Goal: Transaction & Acquisition: Purchase product/service

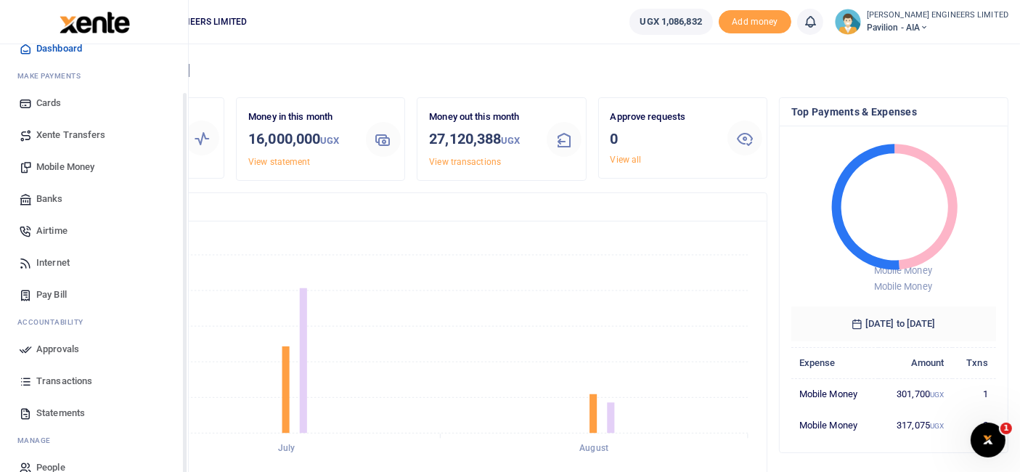
scroll to position [77, 0]
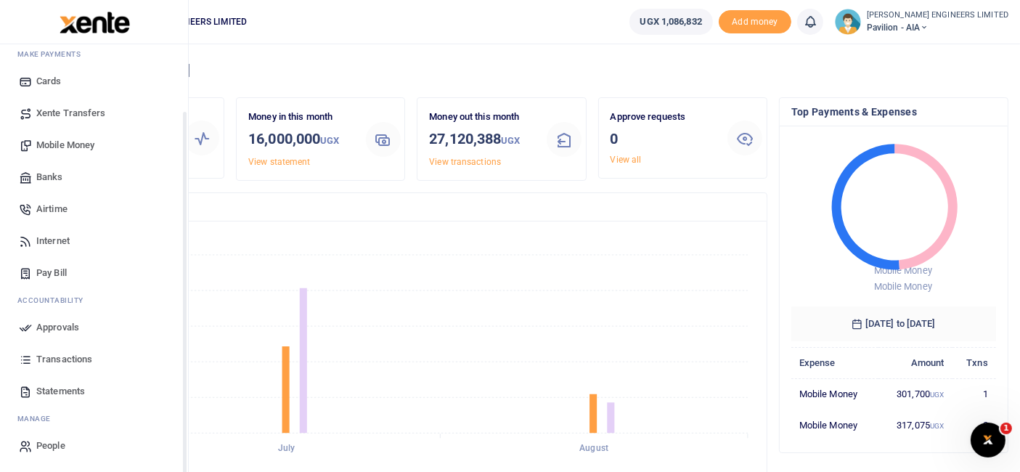
click at [60, 356] on span "Transactions" at bounding box center [64, 359] width 56 height 15
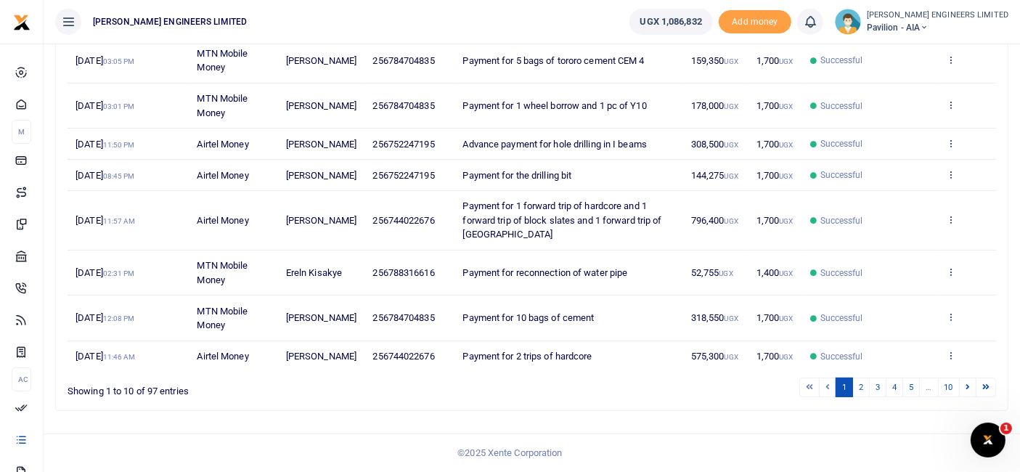
scroll to position [362, 0]
click at [863, 391] on link "2" at bounding box center [860, 387] width 17 height 20
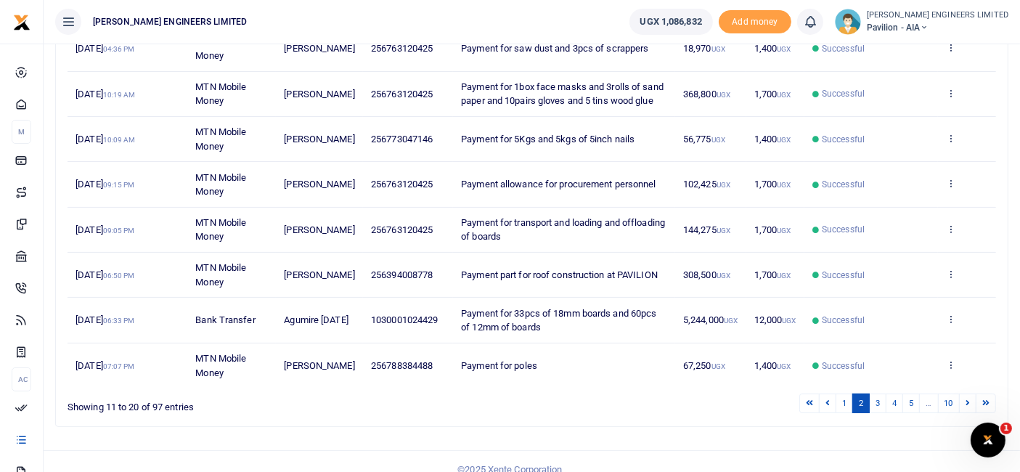
scroll to position [348, 0]
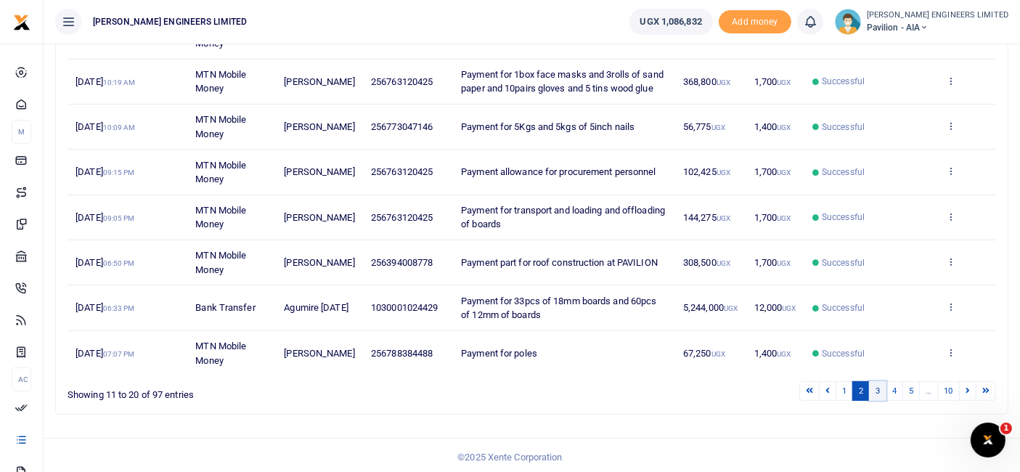
click at [879, 388] on link "3" at bounding box center [877, 391] width 17 height 20
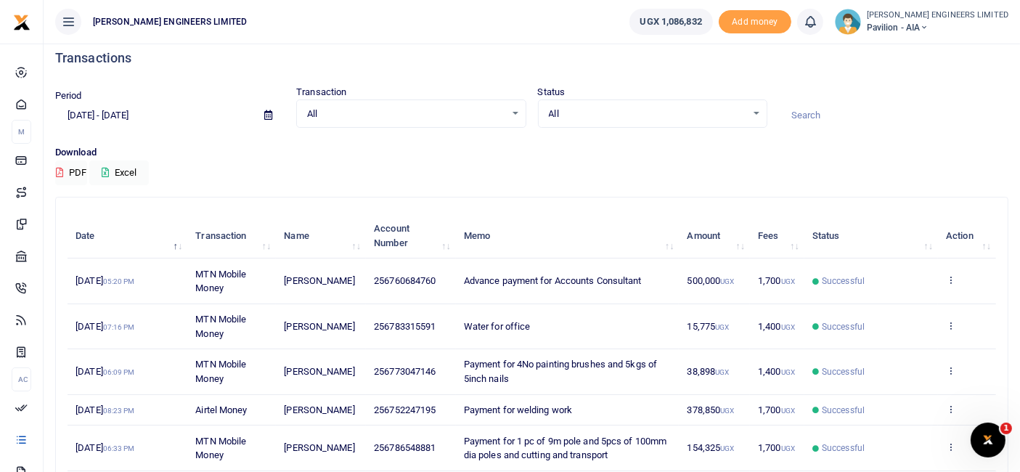
scroll to position [0, 0]
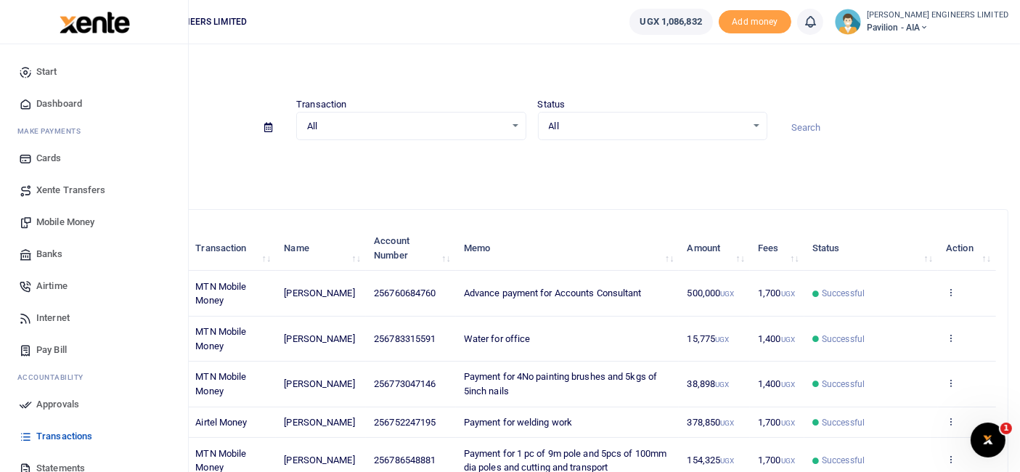
click at [70, 192] on span "Xente Transfers" at bounding box center [71, 190] width 70 height 15
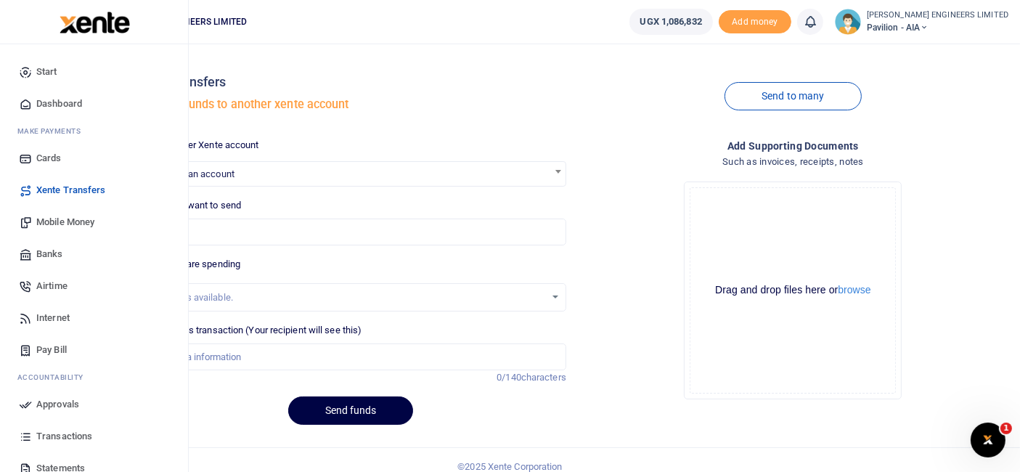
click at [70, 220] on span "Mobile Money" at bounding box center [65, 222] width 58 height 15
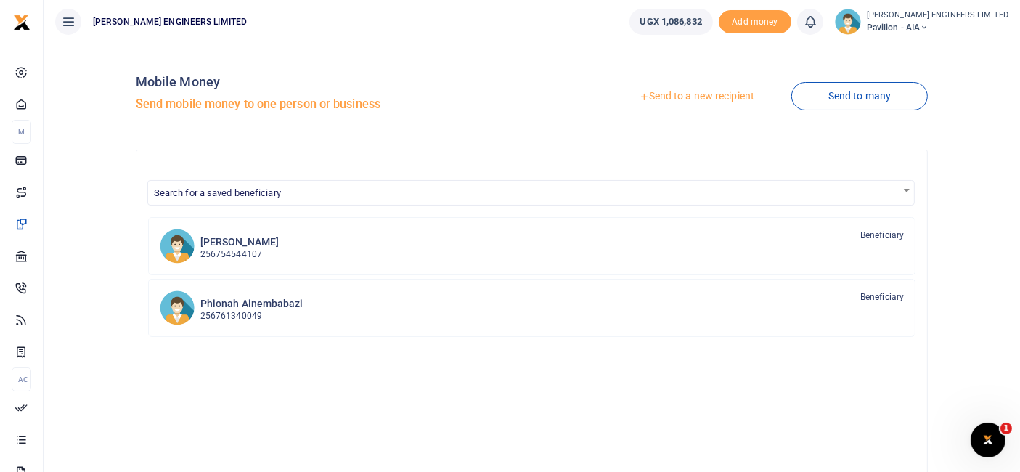
click at [678, 96] on link "Send to a new recipient" at bounding box center [696, 96] width 189 height 26
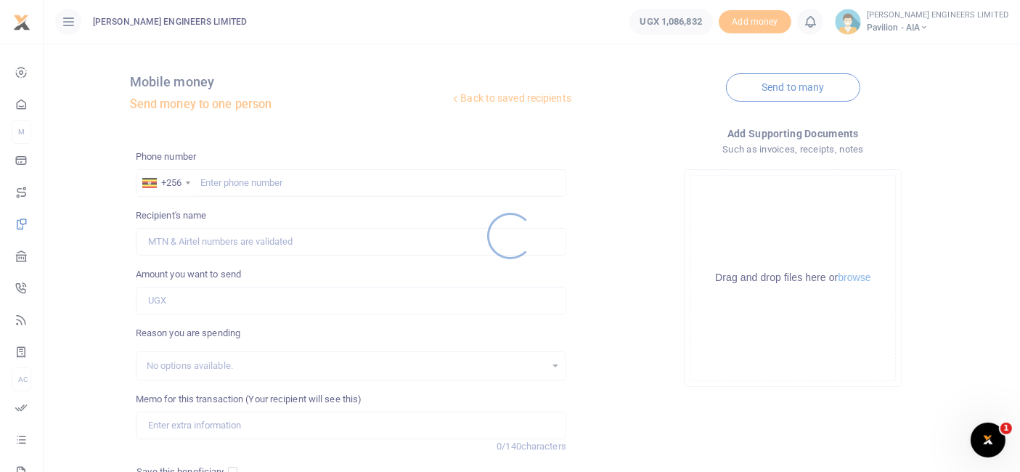
click at [230, 181] on div at bounding box center [510, 236] width 1020 height 472
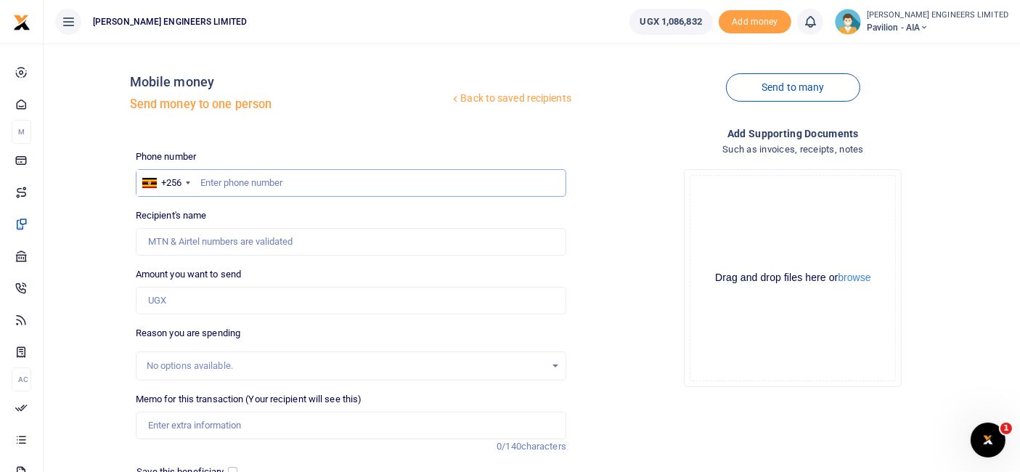
click at [238, 187] on input "text" at bounding box center [351, 183] width 430 height 28
type input "760684760"
type input "Alvin Tukamushaba"
type input "760684760"
click at [178, 301] on input "Amount you want to send" at bounding box center [351, 301] width 430 height 28
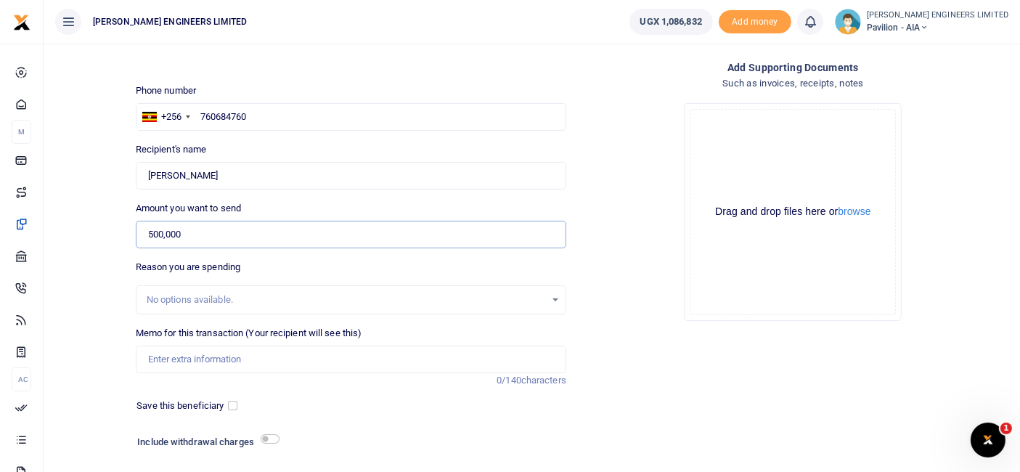
scroll to position [81, 0]
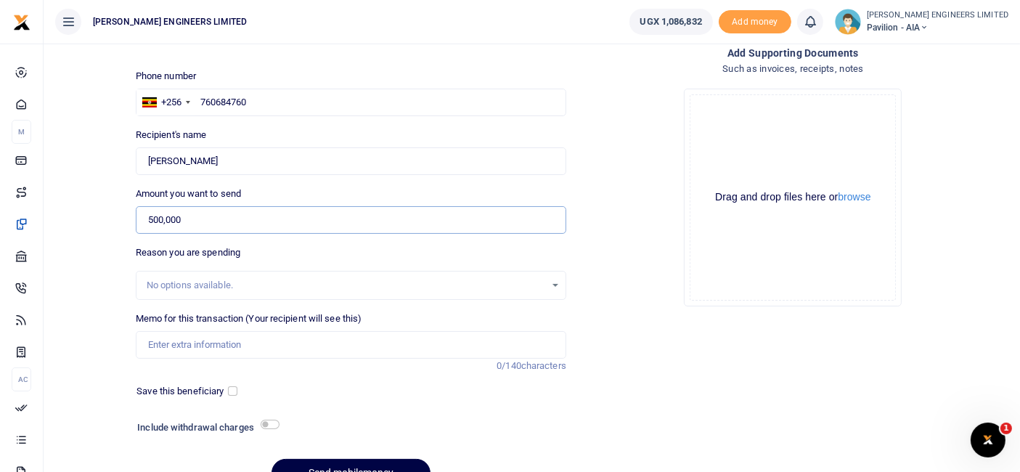
type input "500,000"
click at [171, 345] on input "Memo for this transaction (Your recipient will see this)" at bounding box center [351, 345] width 430 height 28
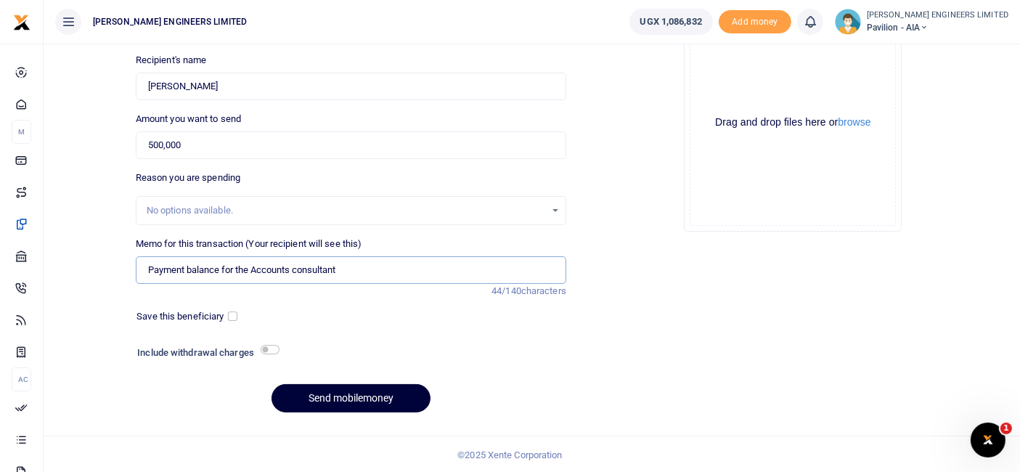
type input "Payment balance for the Accounts consultant"
click at [356, 398] on button "Send mobilemoney" at bounding box center [350, 398] width 159 height 28
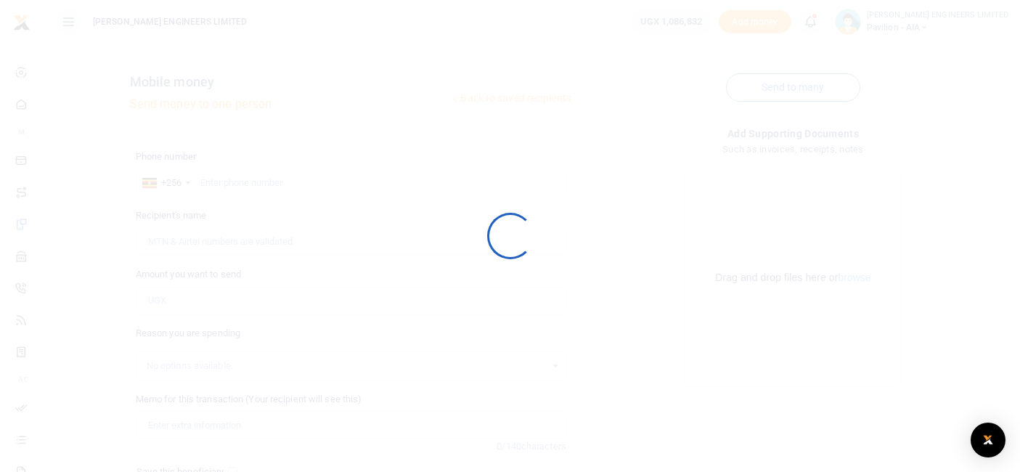
scroll to position [154, 0]
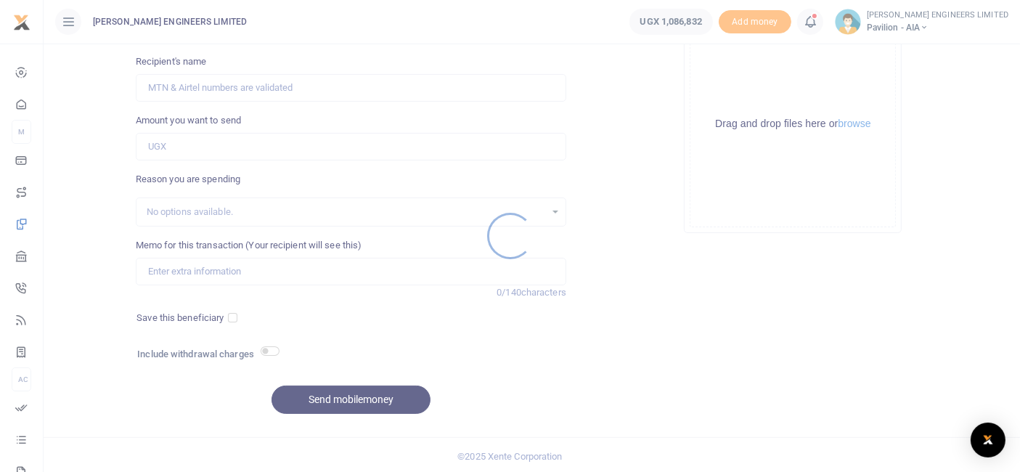
click at [840, 22] on div at bounding box center [510, 236] width 1020 height 472
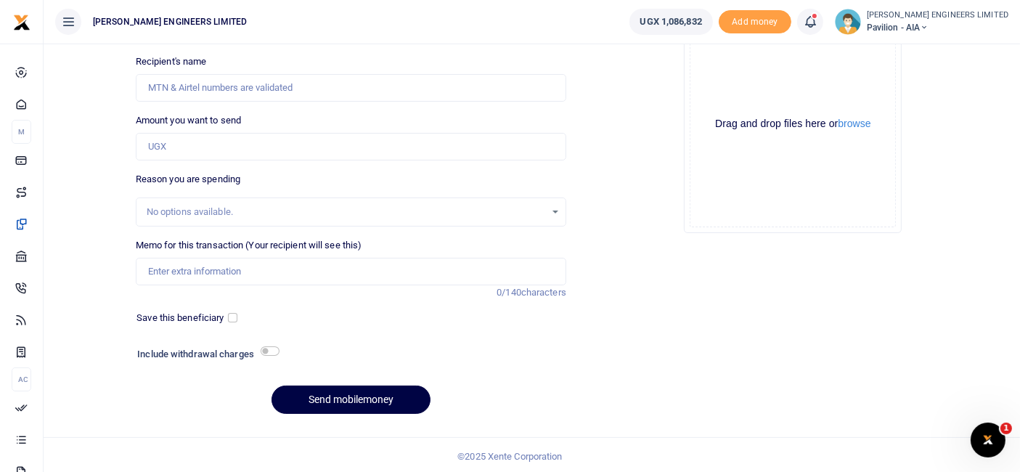
click at [817, 28] on icon at bounding box center [810, 22] width 15 height 16
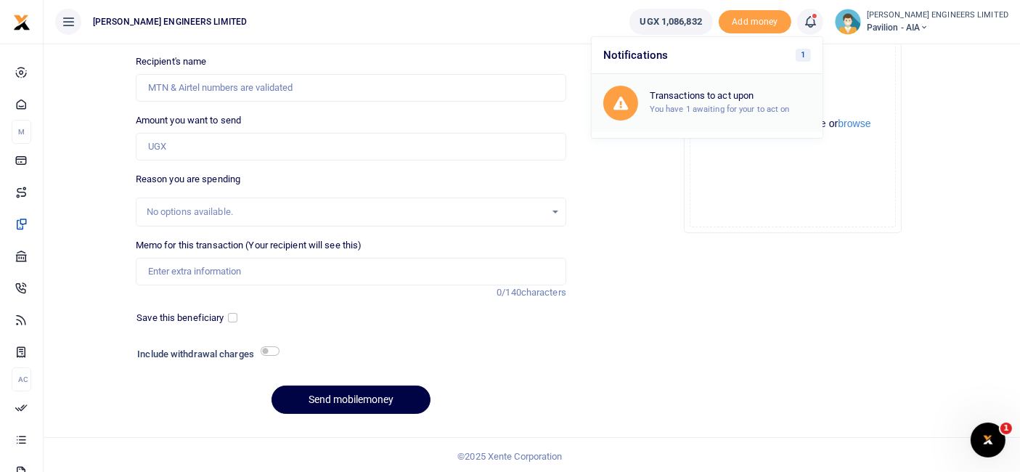
click at [752, 107] on small "You have 1 awaiting for your to act on" at bounding box center [720, 109] width 140 height 10
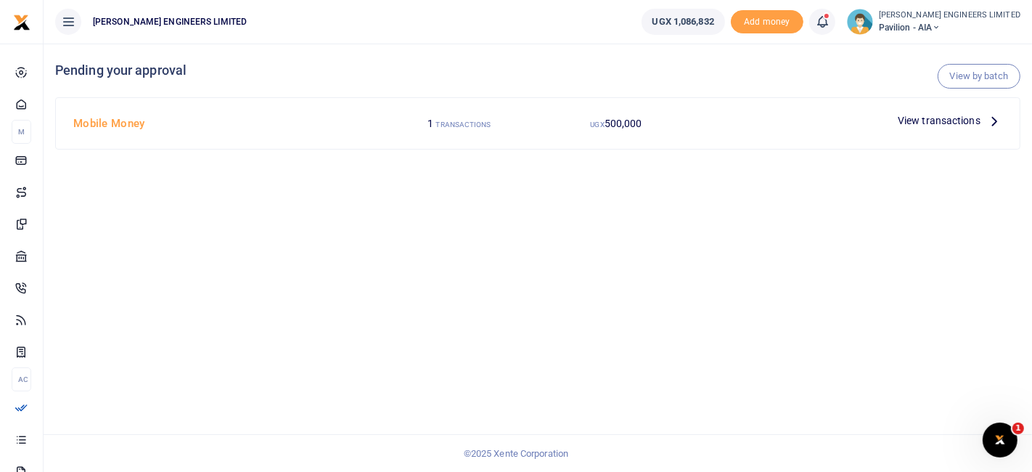
click at [830, 20] on icon at bounding box center [822, 22] width 15 height 16
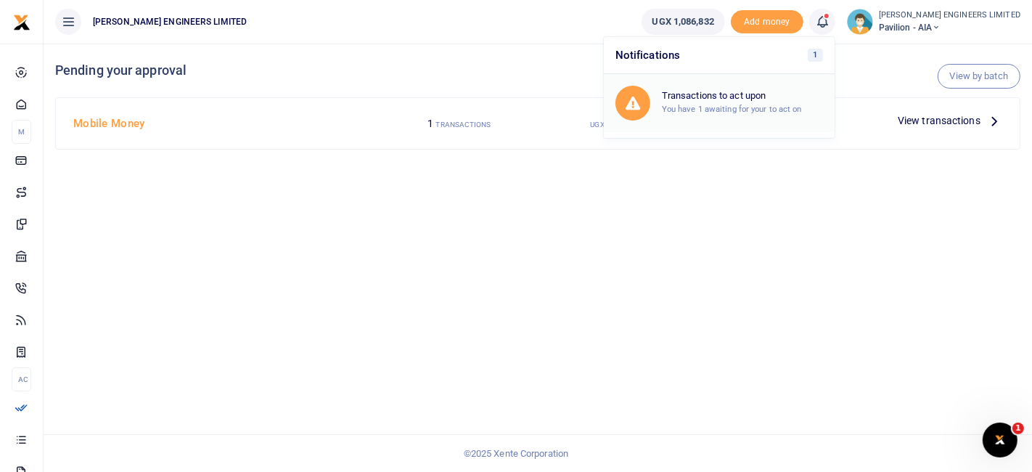
click at [770, 99] on h6 "Transactions to act upon" at bounding box center [742, 96] width 161 height 12
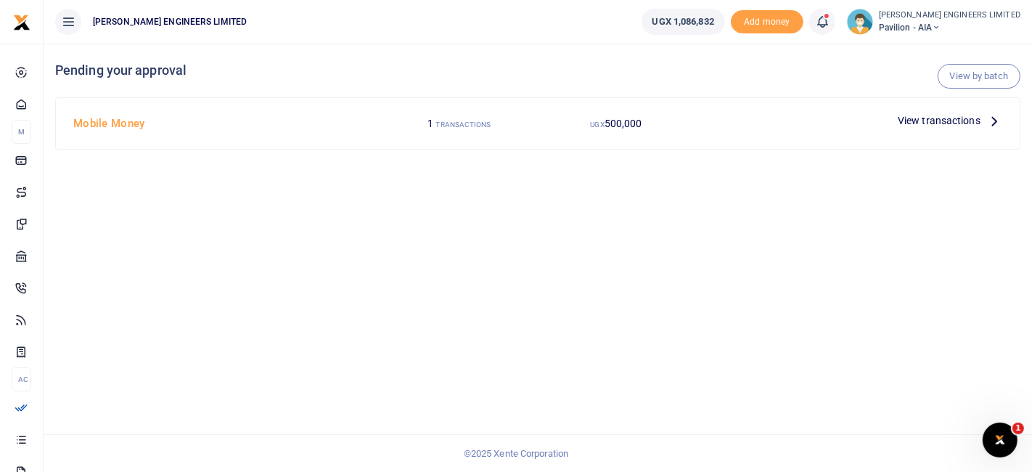
click at [940, 118] on span "View transactions" at bounding box center [939, 121] width 83 height 16
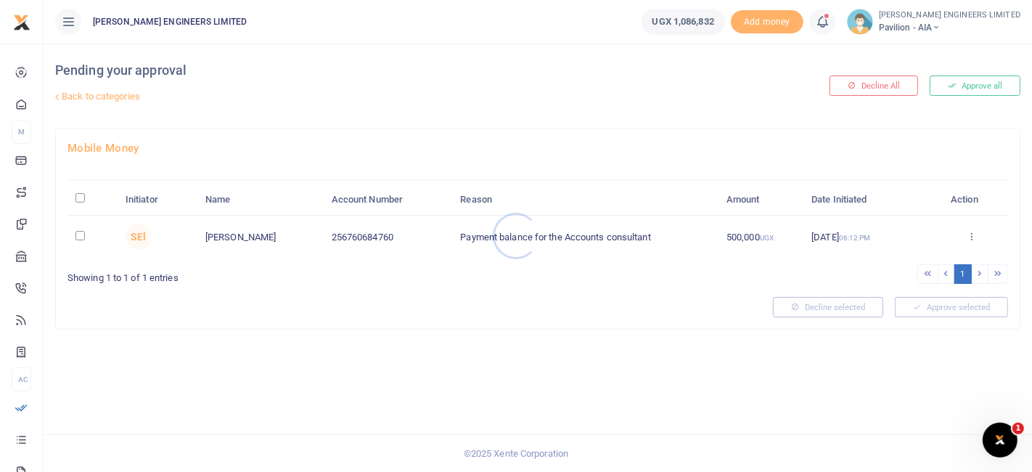
click at [78, 234] on div at bounding box center [516, 236] width 1032 height 472
click at [80, 234] on input "checkbox" at bounding box center [79, 235] width 9 height 9
checkbox input "true"
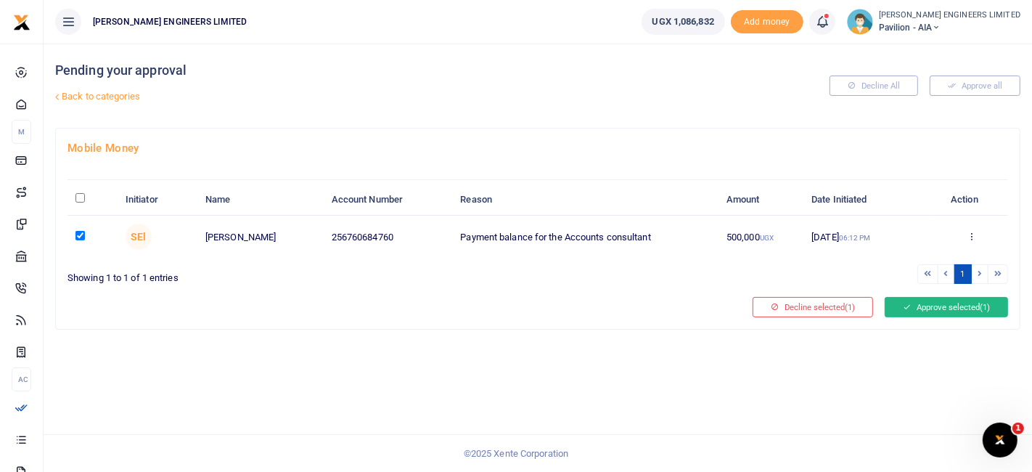
click at [958, 303] on button "Approve selected (1)" at bounding box center [946, 307] width 123 height 20
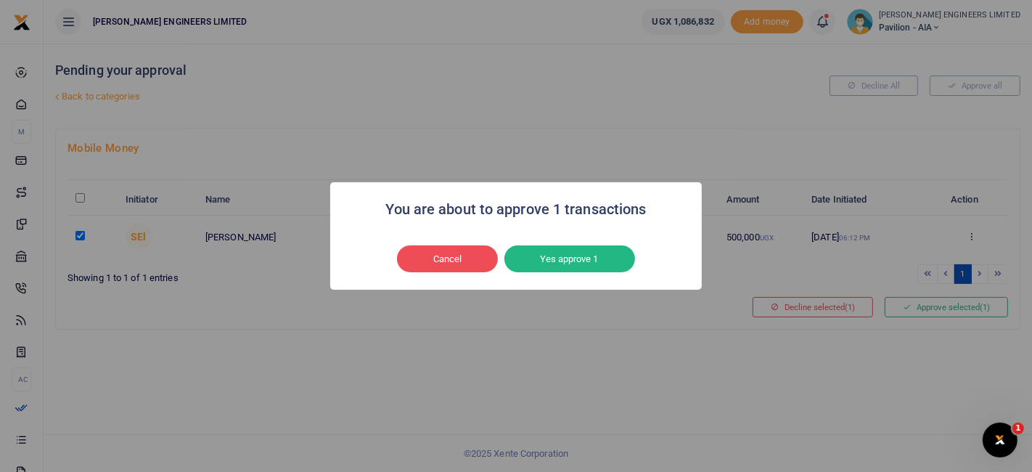
click at [574, 258] on button "Yes approve 1" at bounding box center [570, 259] width 131 height 28
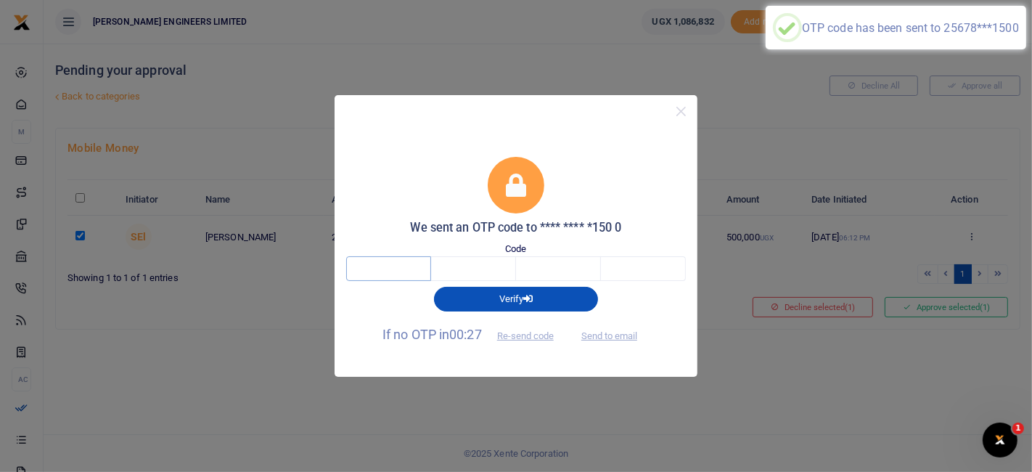
click at [405, 269] on input "text" at bounding box center [388, 268] width 85 height 25
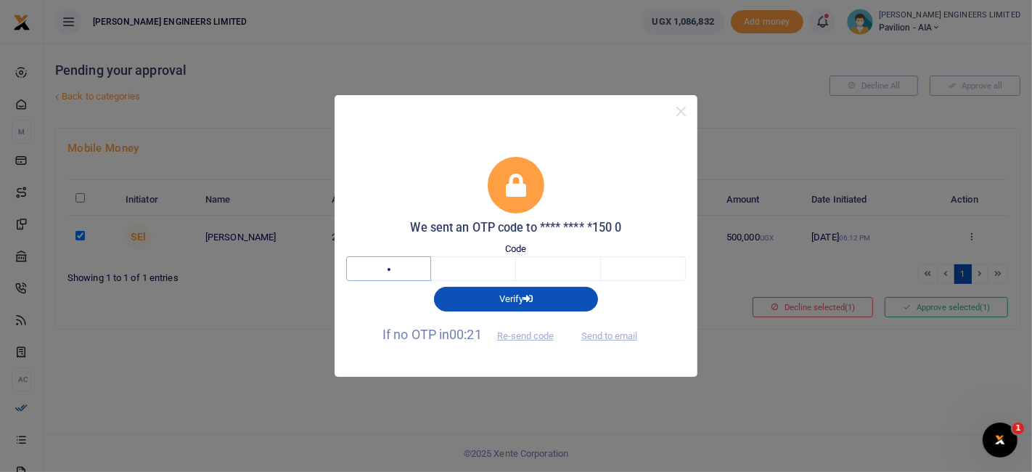
type input "9"
type input "2"
type input "8"
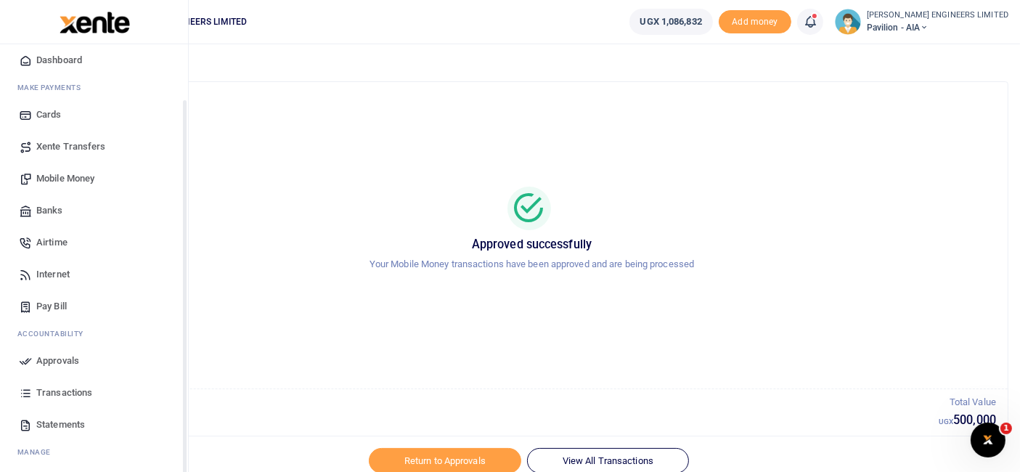
scroll to position [77, 0]
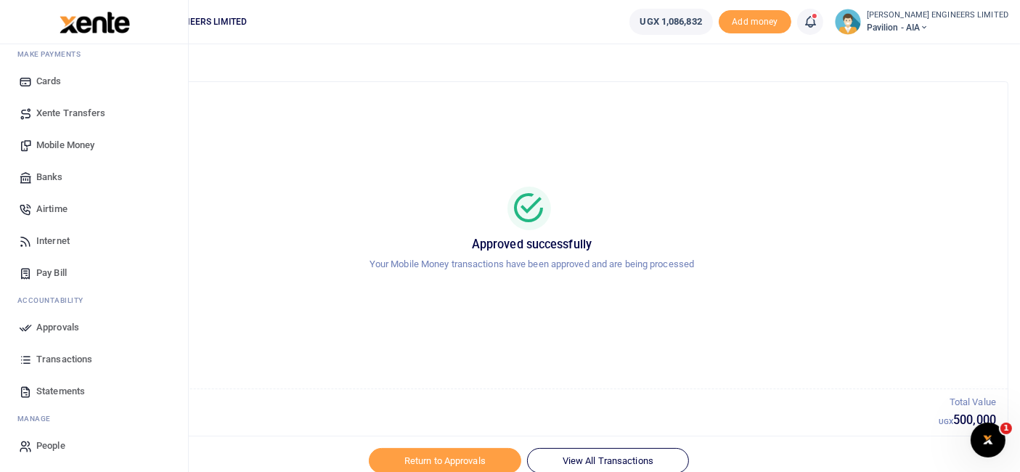
click at [69, 359] on span "Transactions" at bounding box center [64, 359] width 56 height 15
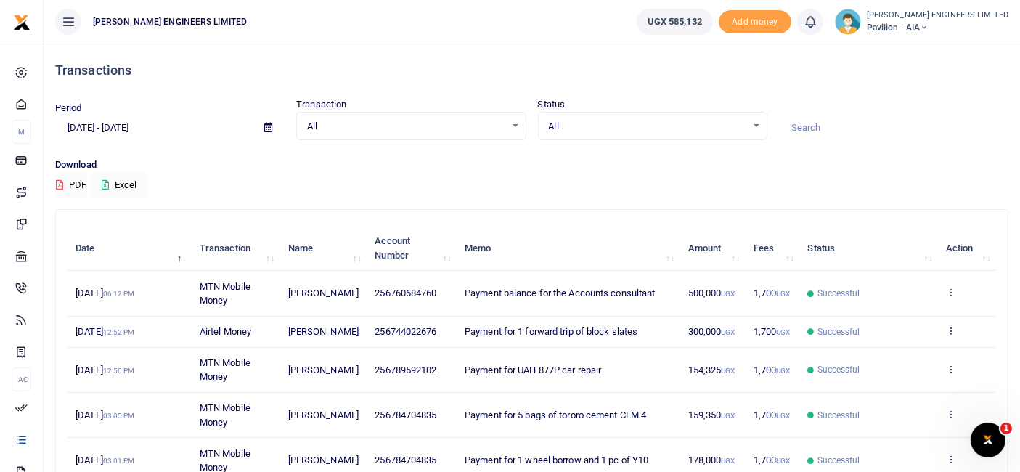
click at [928, 28] on icon at bounding box center [924, 28] width 9 height 10
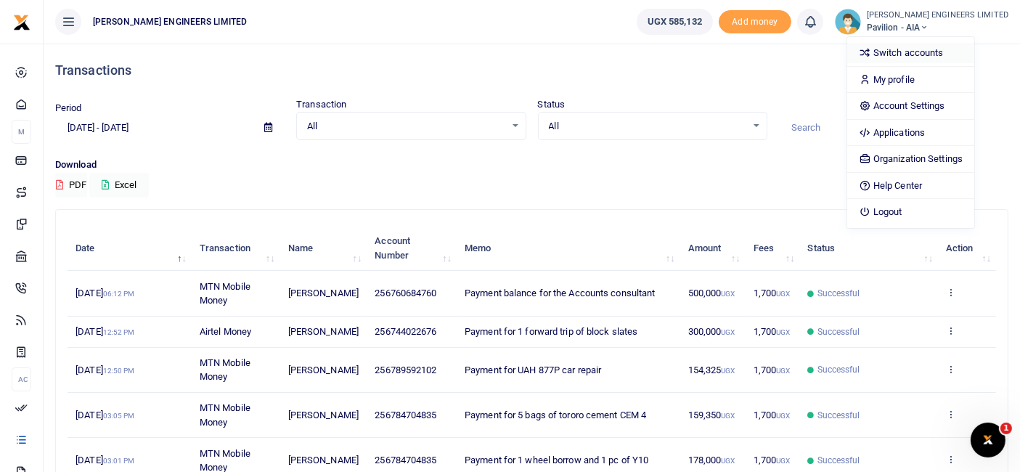
click at [948, 52] on link "Switch accounts" at bounding box center [910, 53] width 127 height 20
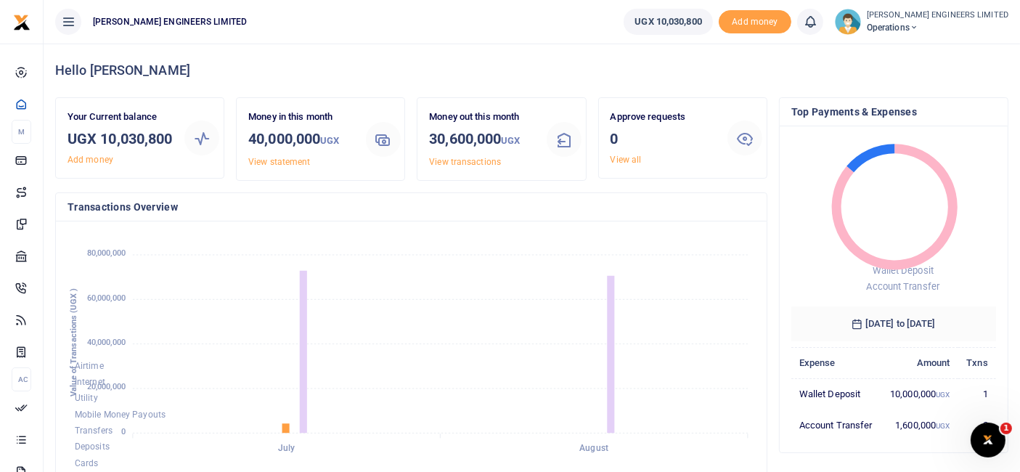
click at [918, 27] on icon at bounding box center [914, 28] width 9 height 10
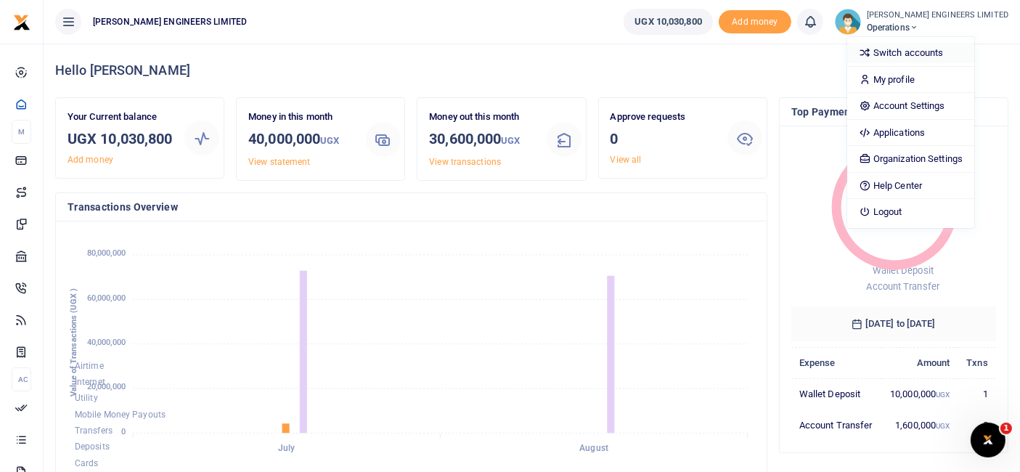
click at [937, 52] on link "Switch accounts" at bounding box center [910, 53] width 127 height 20
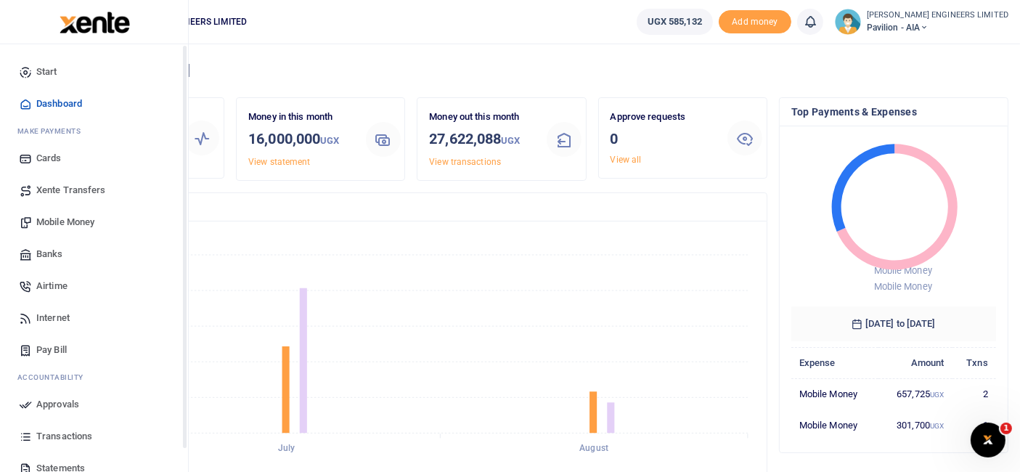
click at [58, 222] on span "Mobile Money" at bounding box center [65, 222] width 58 height 15
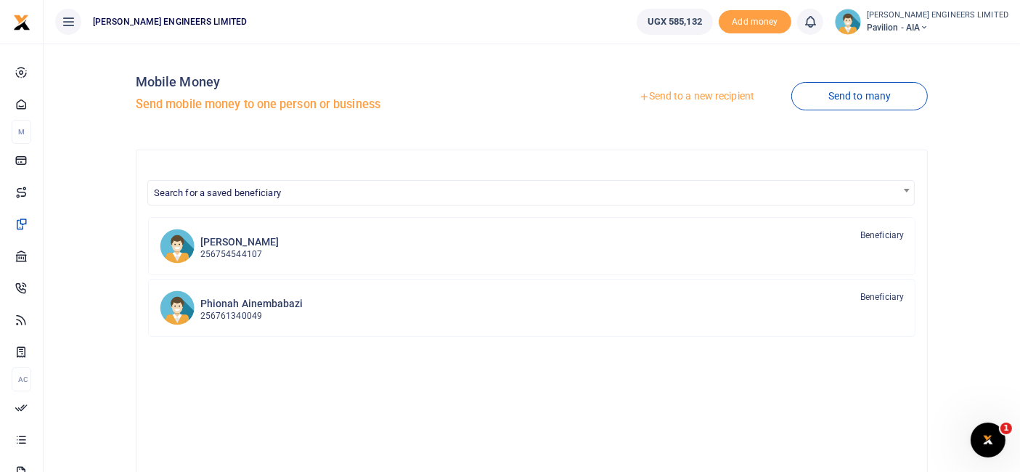
click at [669, 95] on link "Send to a new recipient" at bounding box center [696, 96] width 189 height 26
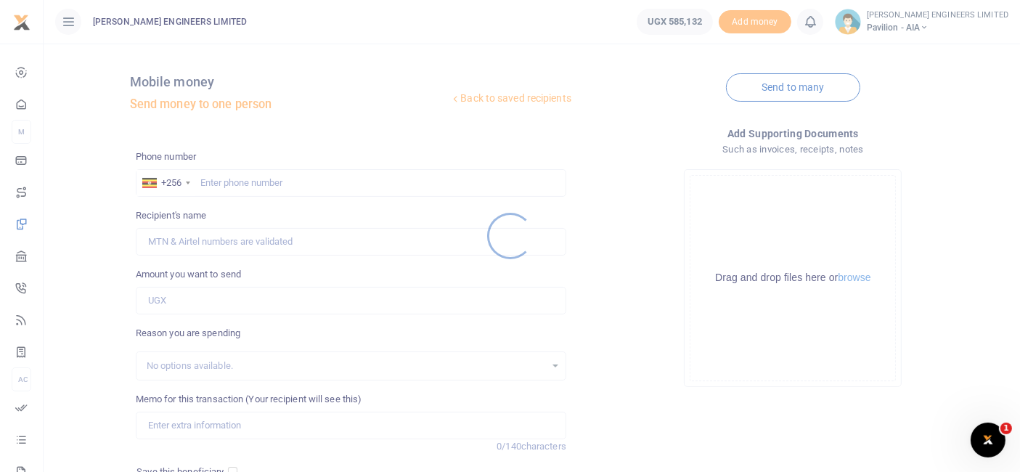
click at [240, 183] on div at bounding box center [510, 236] width 1020 height 472
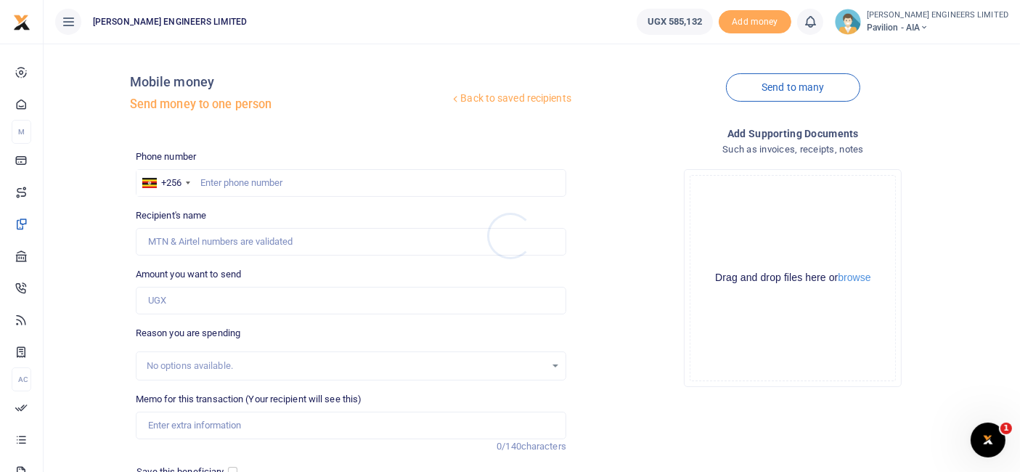
click at [232, 185] on div at bounding box center [510, 236] width 1020 height 472
click at [232, 188] on input "text" at bounding box center [351, 183] width 430 height 28
type input "744022616"
click at [172, 304] on input "Amount you want to send" at bounding box center [351, 301] width 430 height 28
type input "Robert Kitatta"
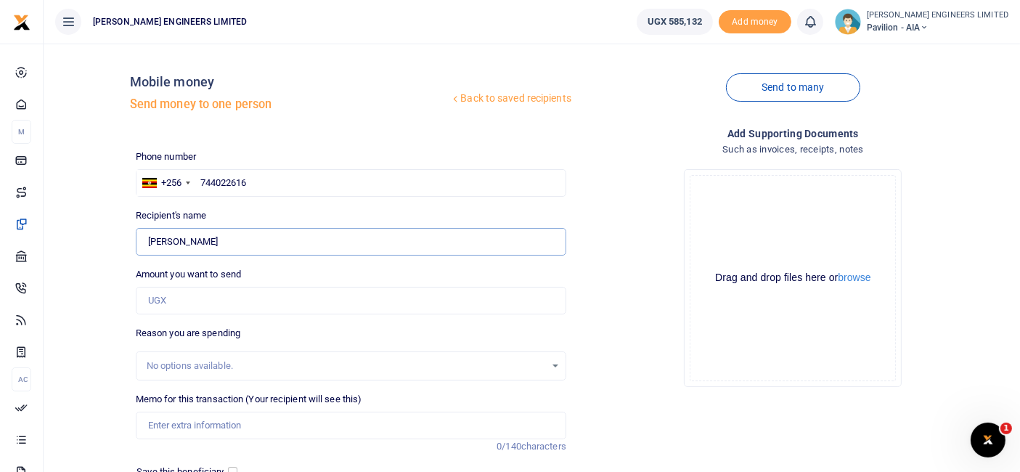
click at [185, 241] on input "Found" at bounding box center [351, 242] width 430 height 28
click at [248, 185] on input "744022616" at bounding box center [351, 183] width 430 height 28
click at [242, 181] on input "744022616" at bounding box center [351, 183] width 430 height 28
type input "744022676"
click at [234, 245] on input "Found" at bounding box center [351, 242] width 430 height 28
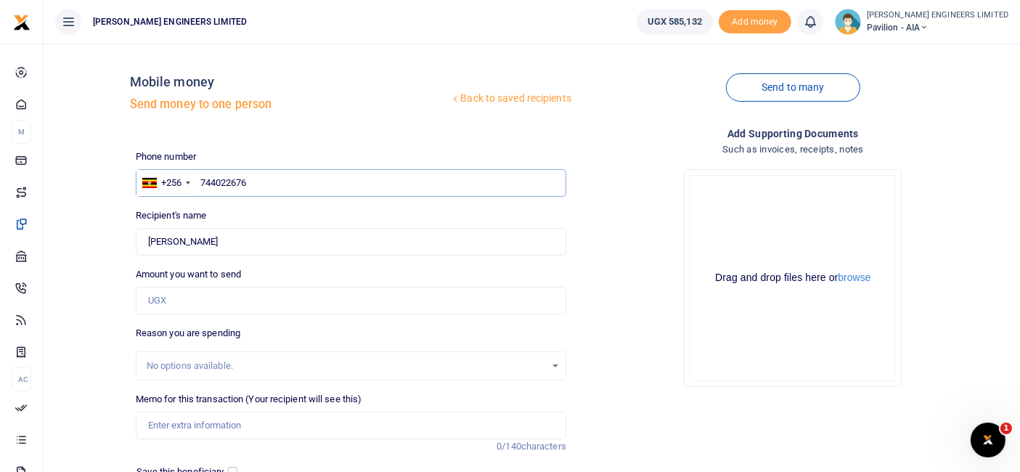
click at [253, 182] on input "744022676" at bounding box center [351, 183] width 430 height 28
click at [230, 240] on input "Found" at bounding box center [351, 242] width 430 height 28
click at [260, 175] on input "744022676" at bounding box center [351, 183] width 430 height 28
type input "Beatrice Namubiru"
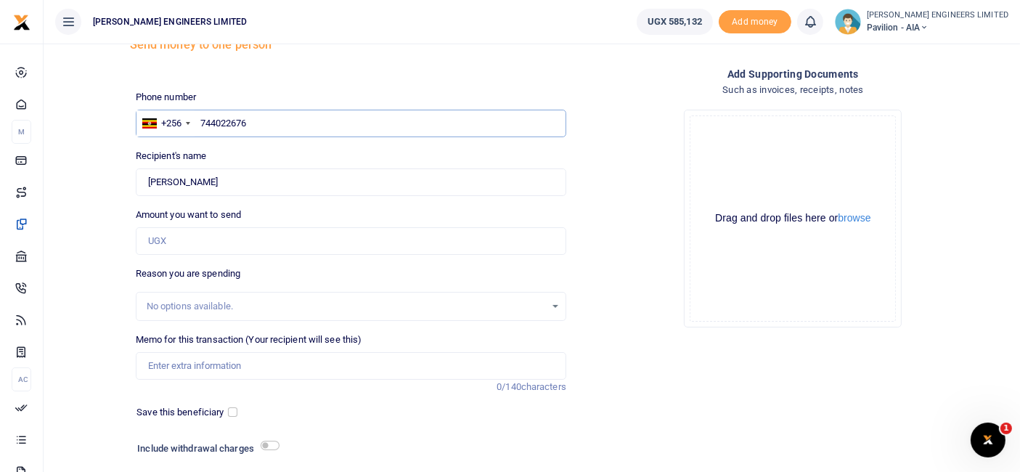
scroll to position [81, 0]
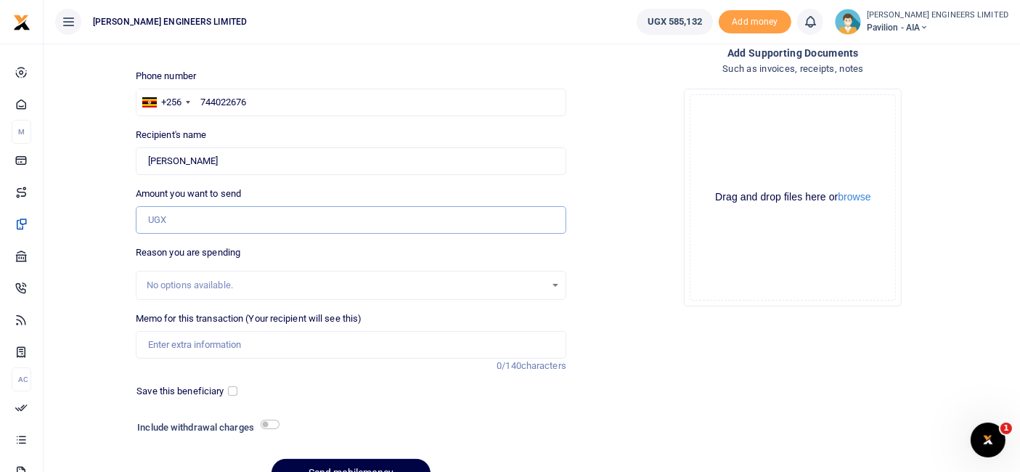
click at [176, 221] on input "Amount you want to send" at bounding box center [351, 220] width 430 height 28
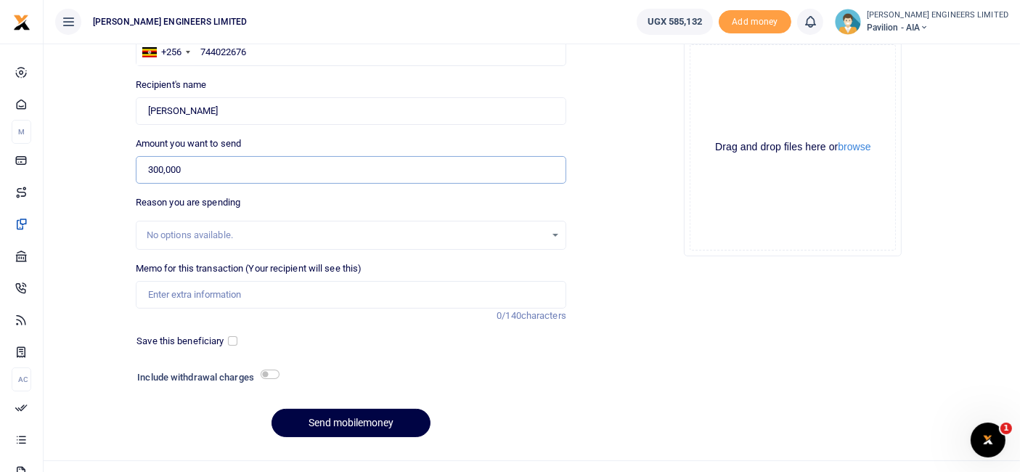
scroll to position [155, 0]
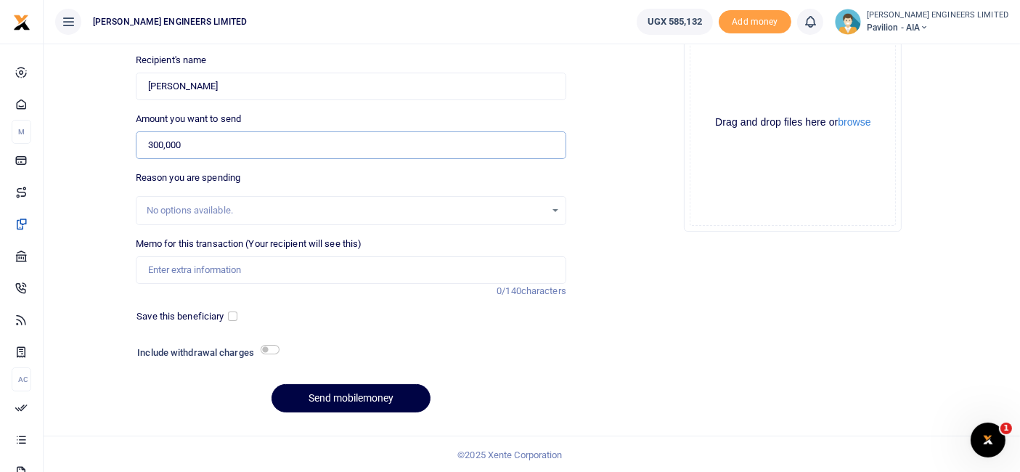
type input "300,000"
click at [176, 271] on input "Memo for this transaction (Your recipient will see this)" at bounding box center [351, 270] width 430 height 28
type input "Payment for 1 forward trip of hardcore block slate"
click at [271, 350] on input "checkbox" at bounding box center [270, 349] width 19 height 9
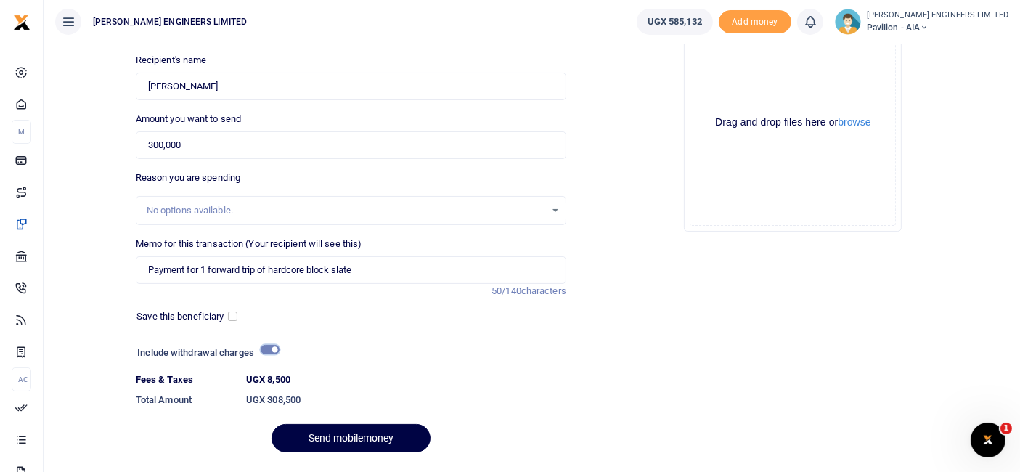
click at [271, 350] on input "checkbox" at bounding box center [270, 349] width 19 height 9
checkbox input "false"
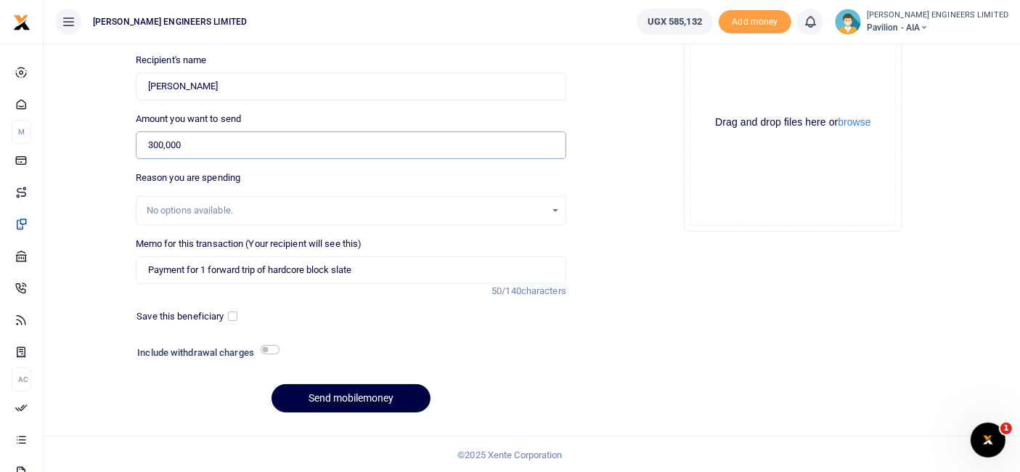
click at [182, 144] on input "300,000" at bounding box center [351, 145] width 430 height 28
type input "305,000"
click at [367, 397] on button "Send mobilemoney" at bounding box center [350, 398] width 159 height 28
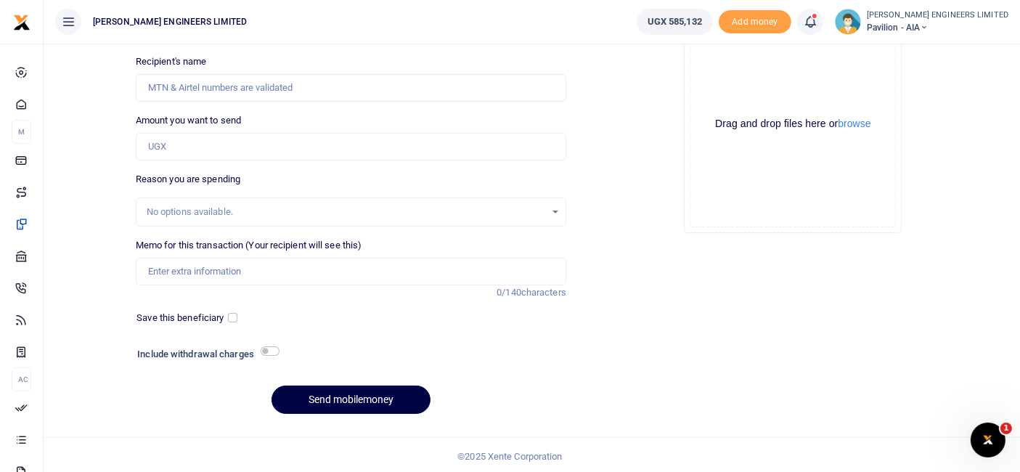
click at [817, 28] on icon at bounding box center [810, 22] width 15 height 16
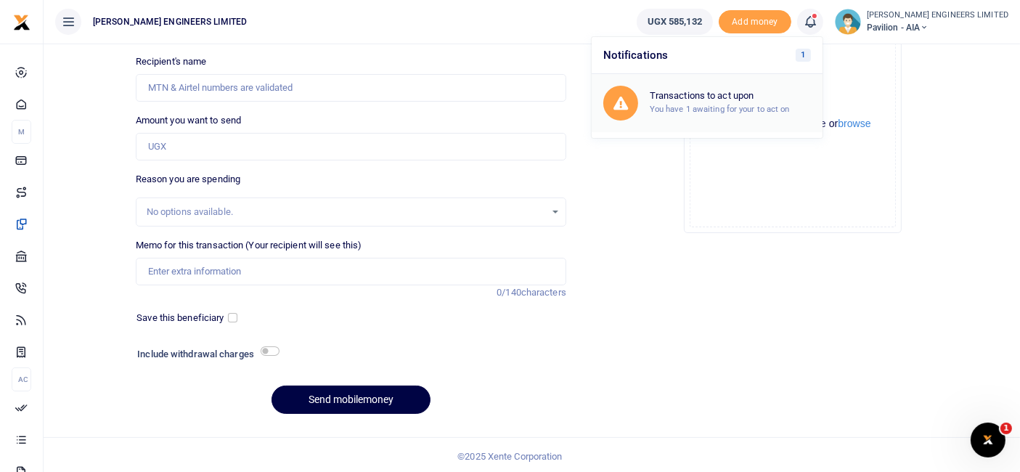
click at [769, 97] on h6 "Transactions to act upon" at bounding box center [730, 96] width 161 height 12
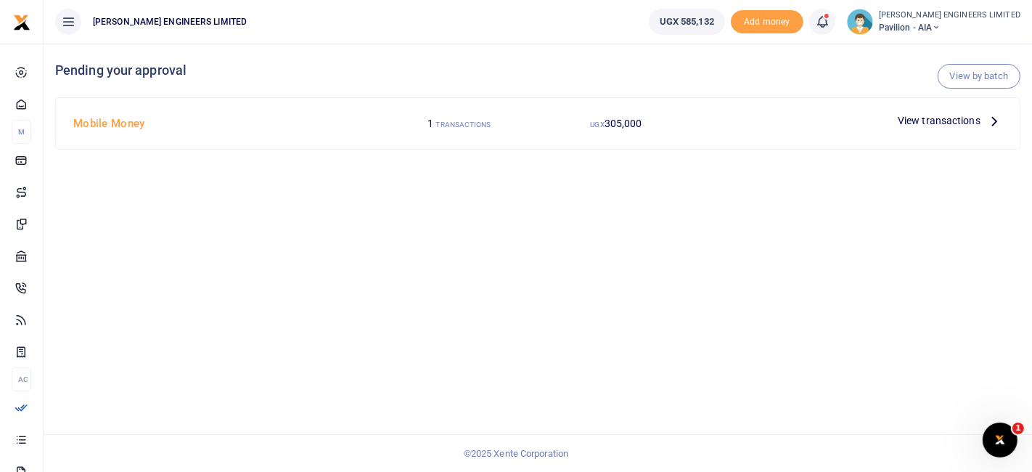
click at [626, 121] on span "305,000" at bounding box center [624, 124] width 38 height 12
click at [624, 123] on span "305,000" at bounding box center [624, 124] width 38 height 12
click at [971, 120] on span "View transactions" at bounding box center [939, 121] width 83 height 16
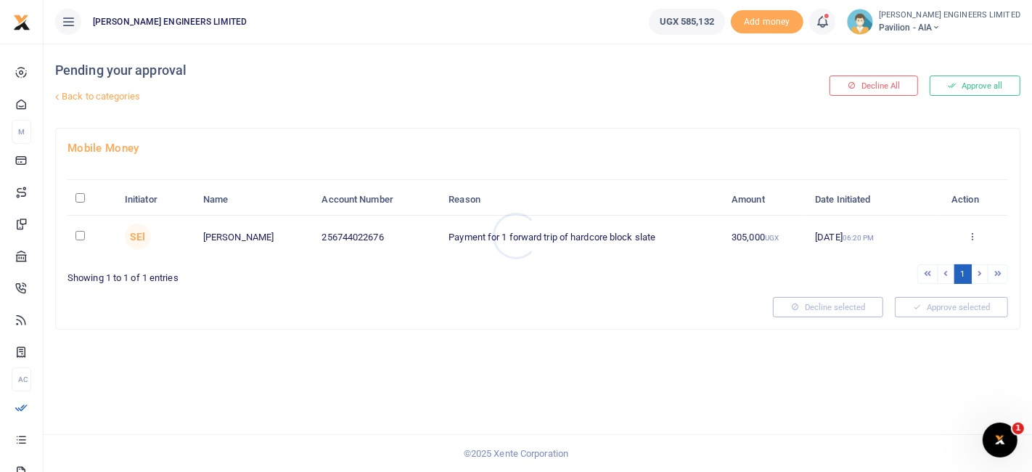
click at [78, 238] on div at bounding box center [516, 236] width 1032 height 472
click at [78, 235] on input "checkbox" at bounding box center [79, 235] width 9 height 9
checkbox input "true"
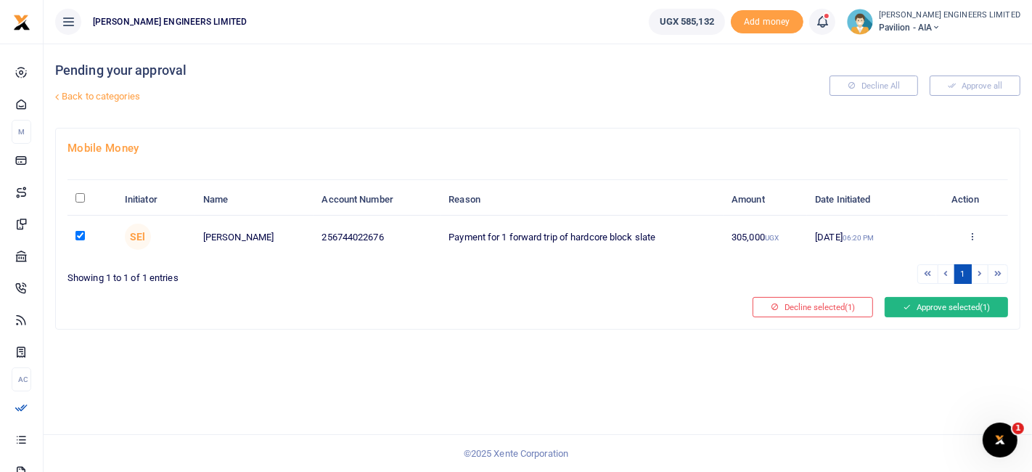
click at [918, 314] on button "Approve selected (1)" at bounding box center [946, 307] width 123 height 20
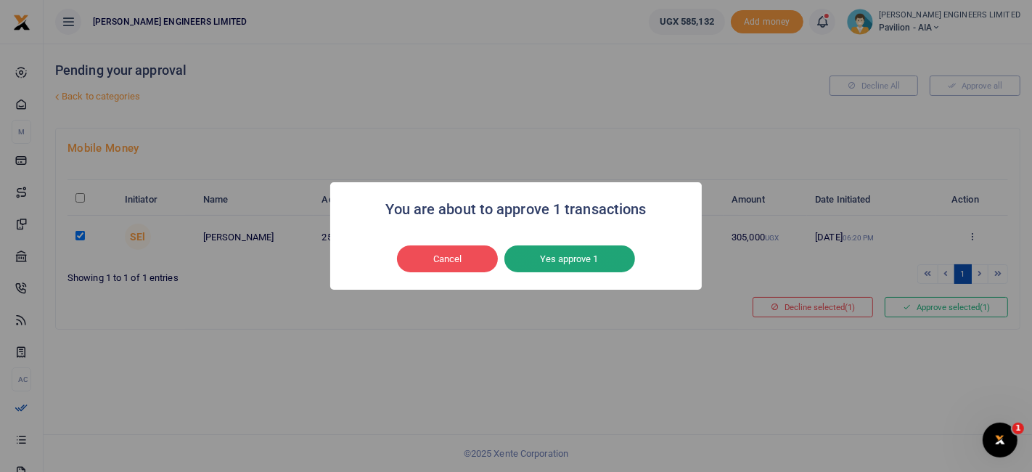
click at [593, 258] on button "Yes approve 1" at bounding box center [570, 259] width 131 height 28
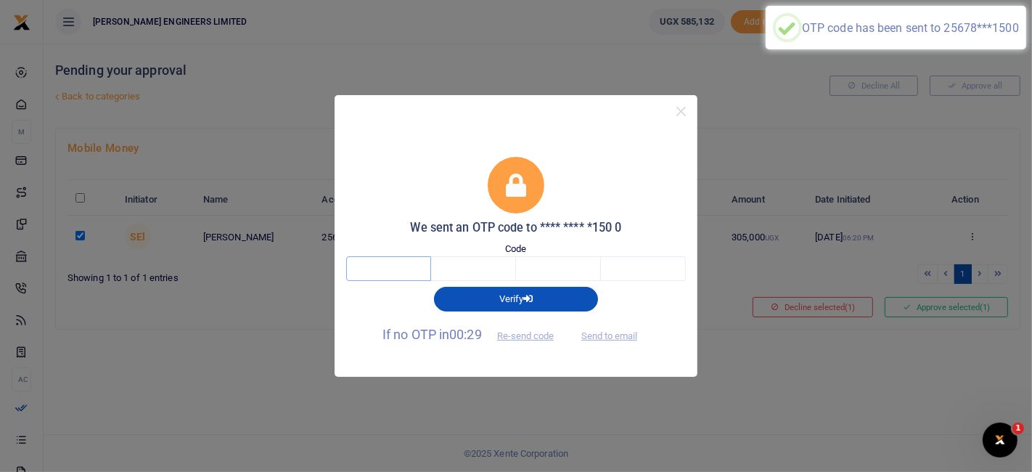
click at [390, 271] on input "text" at bounding box center [388, 268] width 85 height 25
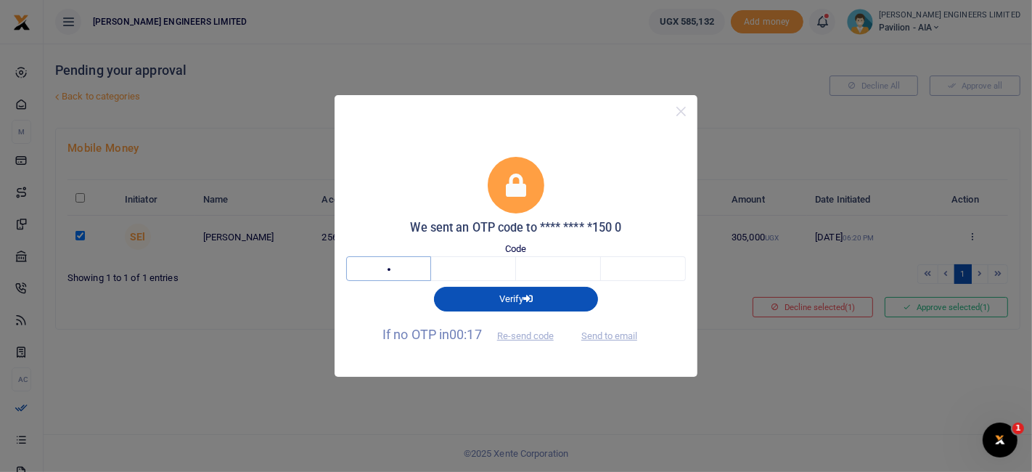
type input "7"
type input "3"
type input "8"
type input "2"
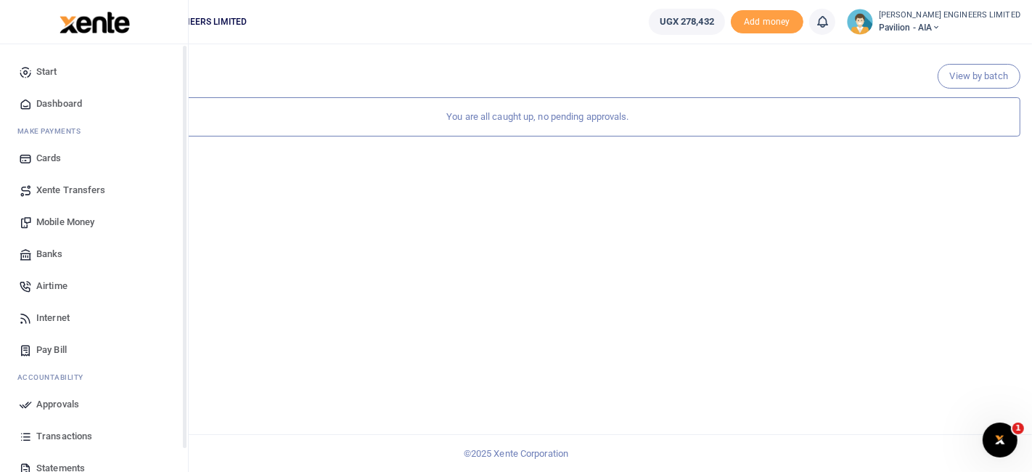
click at [52, 223] on span "Mobile Money" at bounding box center [65, 222] width 58 height 15
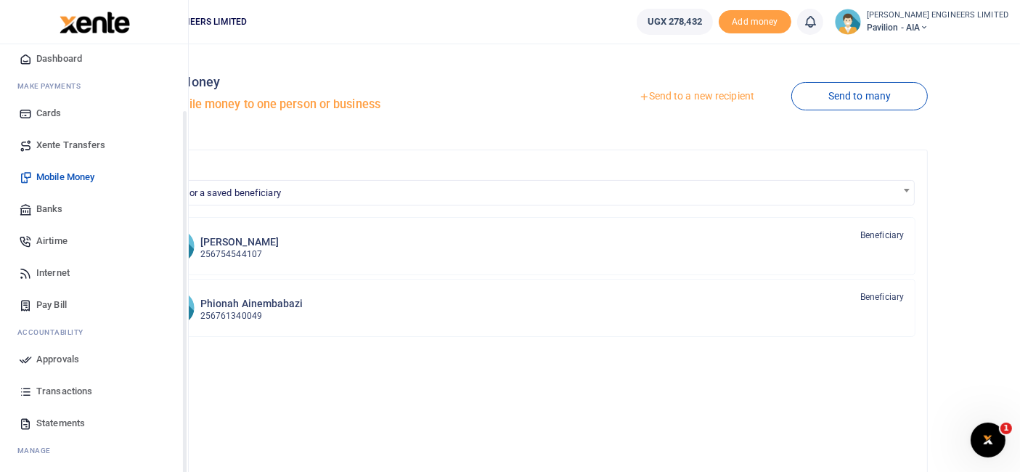
scroll to position [77, 0]
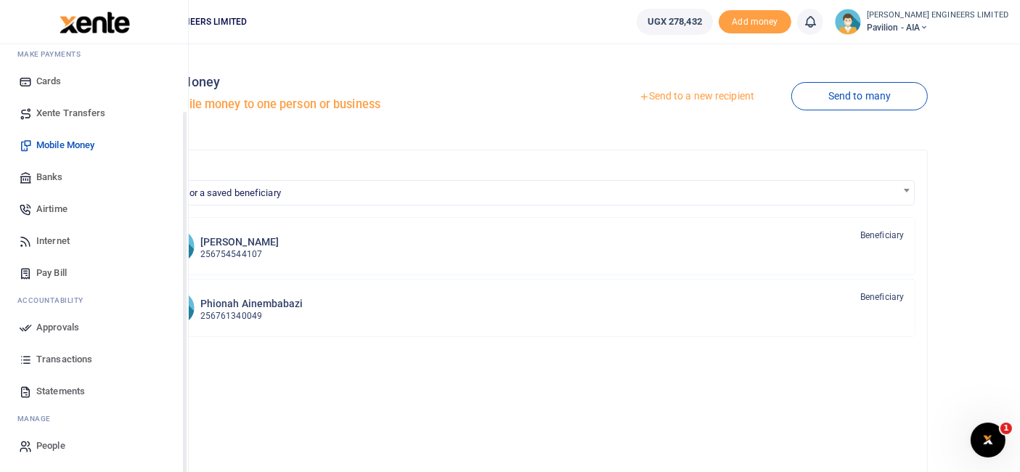
click at [69, 360] on span "Transactions" at bounding box center [64, 359] width 56 height 15
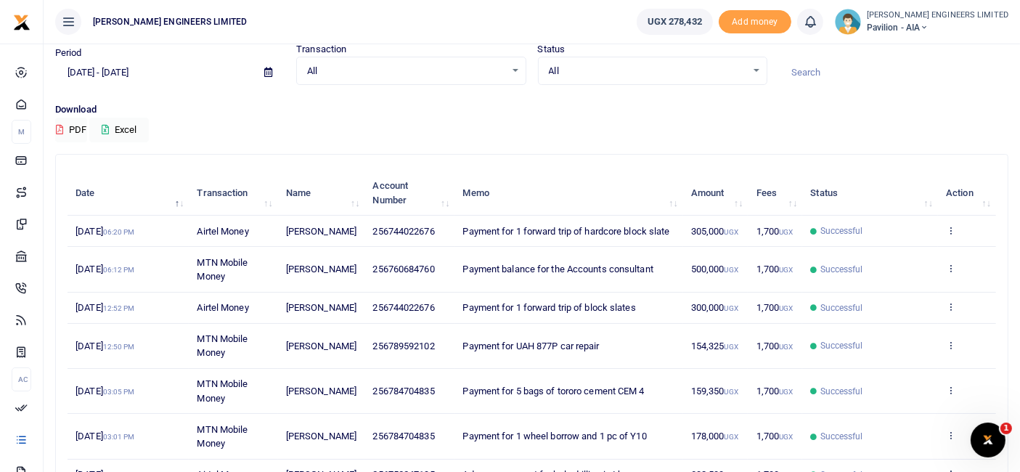
scroll to position [81, 0]
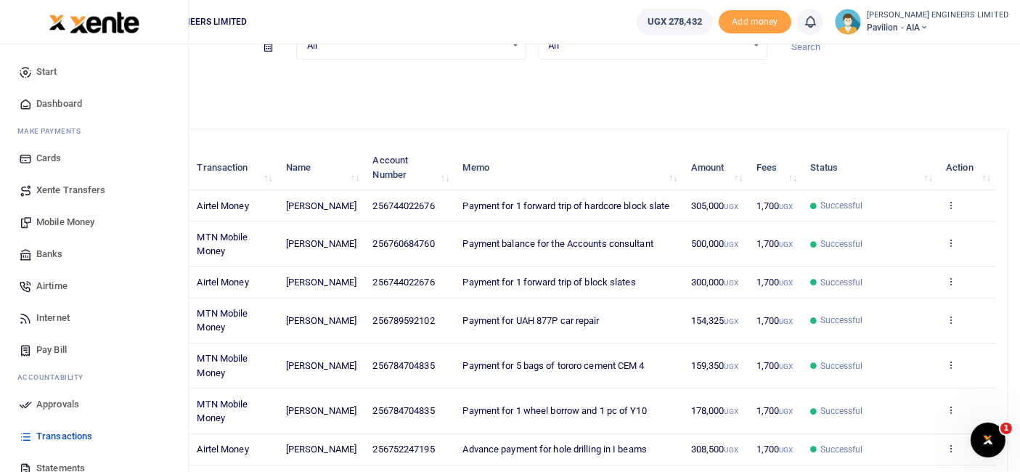
drag, startPoint x: 418, startPoint y: 391, endPoint x: 0, endPoint y: 232, distance: 447.3
click at [0, 232] on div "Start Dashboard M ake Payments Cards Xente Transfers Mobile Money Banks Airtime…" at bounding box center [94, 297] width 188 height 506
click at [60, 221] on span "Mobile Money" at bounding box center [65, 222] width 58 height 15
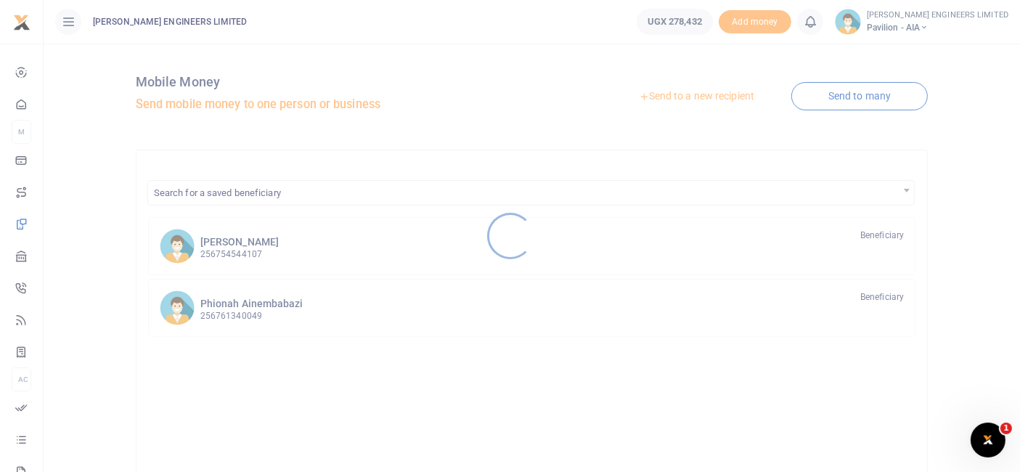
click at [666, 98] on div at bounding box center [510, 236] width 1020 height 472
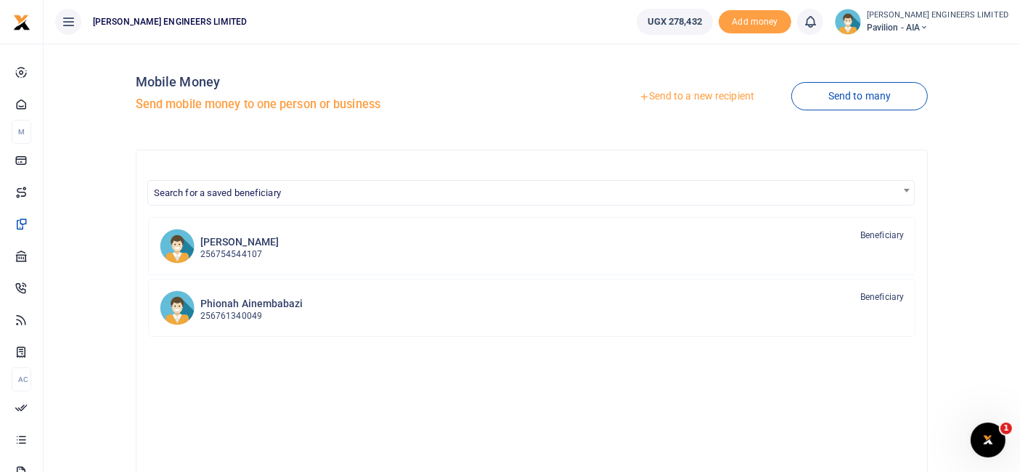
click at [686, 98] on div at bounding box center [510, 236] width 1020 height 472
click at [680, 97] on link "Send to a new recipient" at bounding box center [696, 96] width 189 height 26
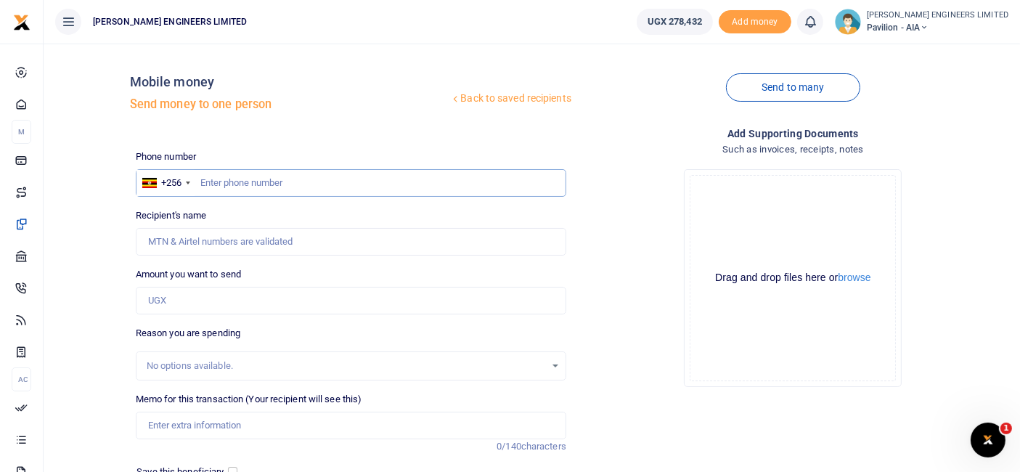
click at [244, 180] on input "text" at bounding box center [351, 183] width 430 height 28
click at [244, 183] on input "text" at bounding box center [351, 183] width 430 height 28
type input "784704835"
type input "[PERSON_NAME]"
type input "784704835"
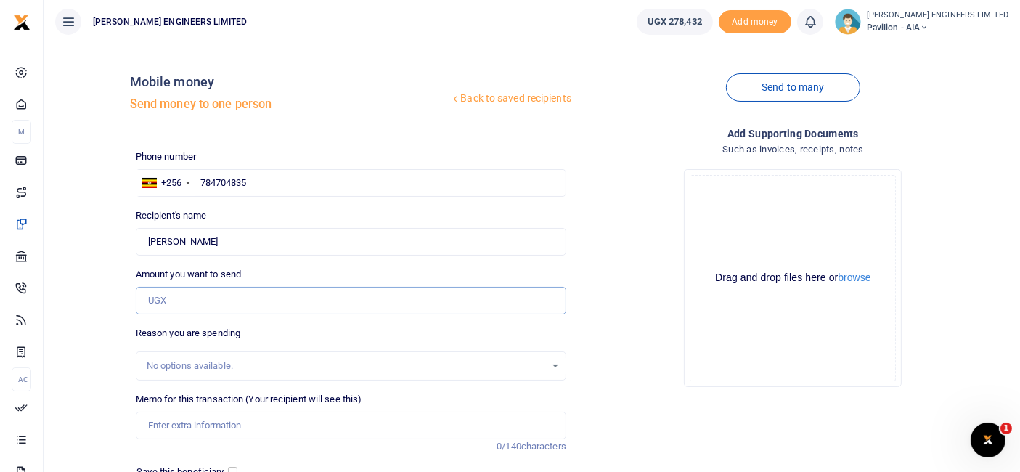
click at [169, 303] on input "Amount you want to send" at bounding box center [351, 301] width 430 height 28
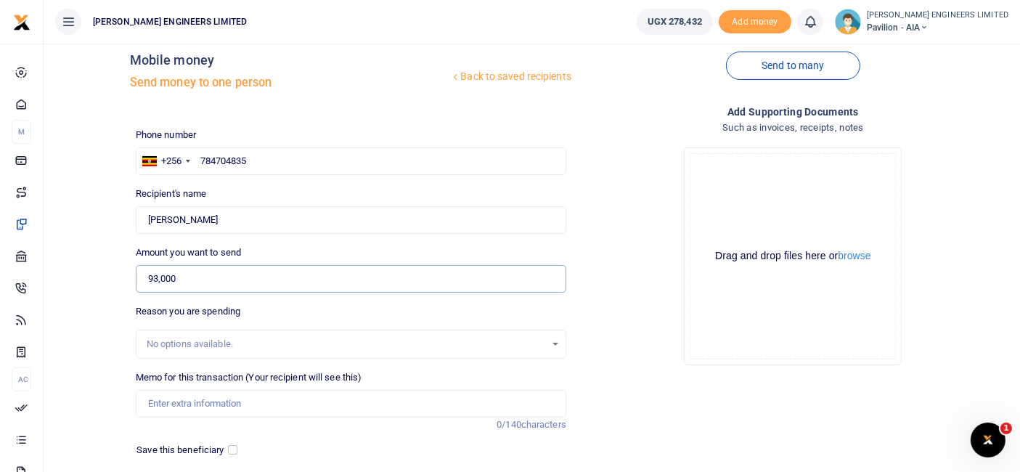
scroll to position [81, 0]
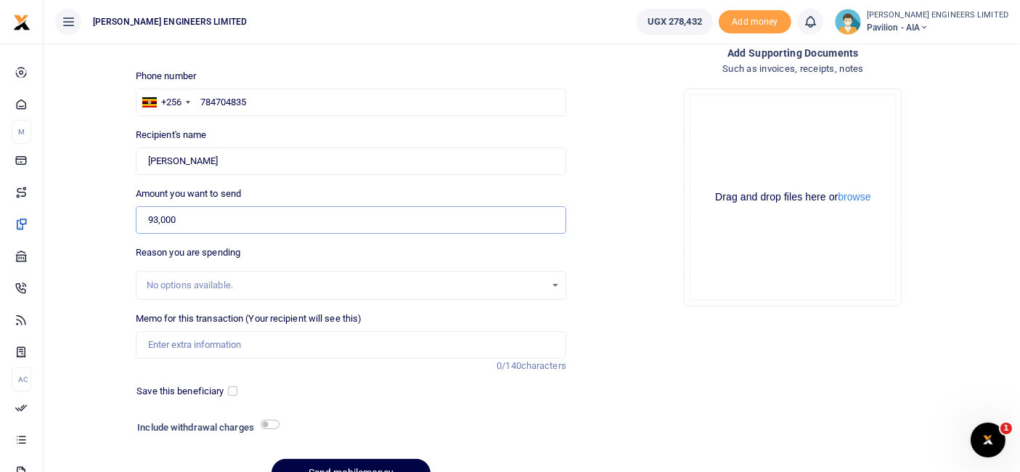
type input "93,000"
click at [181, 344] on input "Memo for this transaction (Your recipient will see this)" at bounding box center [351, 345] width 430 height 28
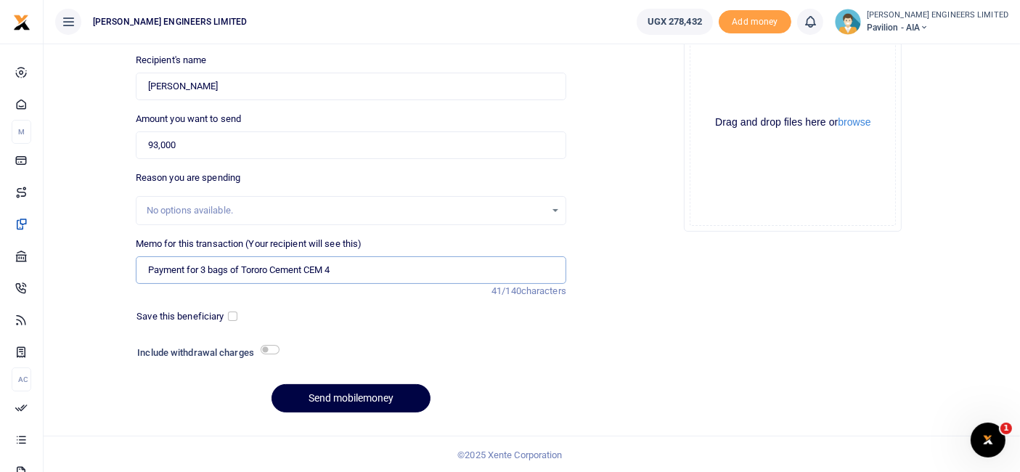
type input "Payment for 3 bags of Tororo Cement CEM 4"
click at [276, 349] on input "checkbox" at bounding box center [270, 349] width 19 height 9
checkbox input "true"
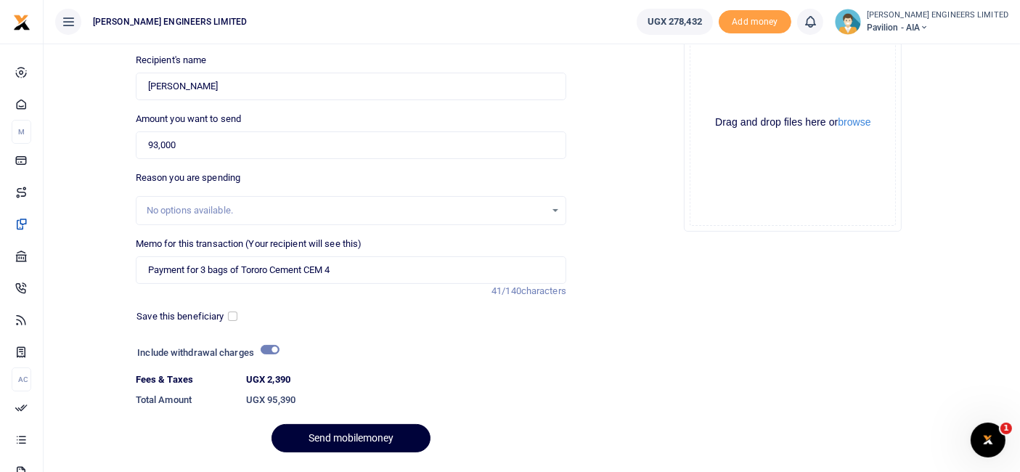
click at [376, 432] on button "Send mobilemoney" at bounding box center [350, 438] width 159 height 28
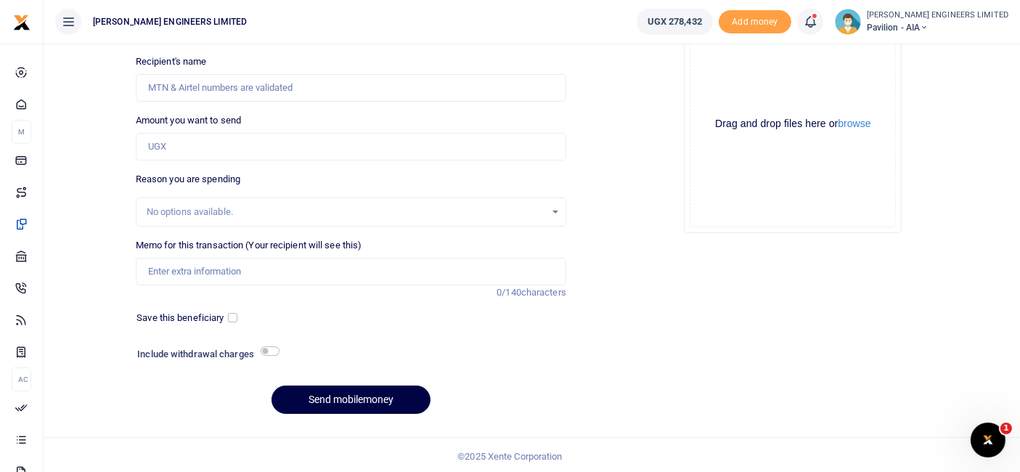
click at [817, 23] on icon at bounding box center [810, 22] width 15 height 16
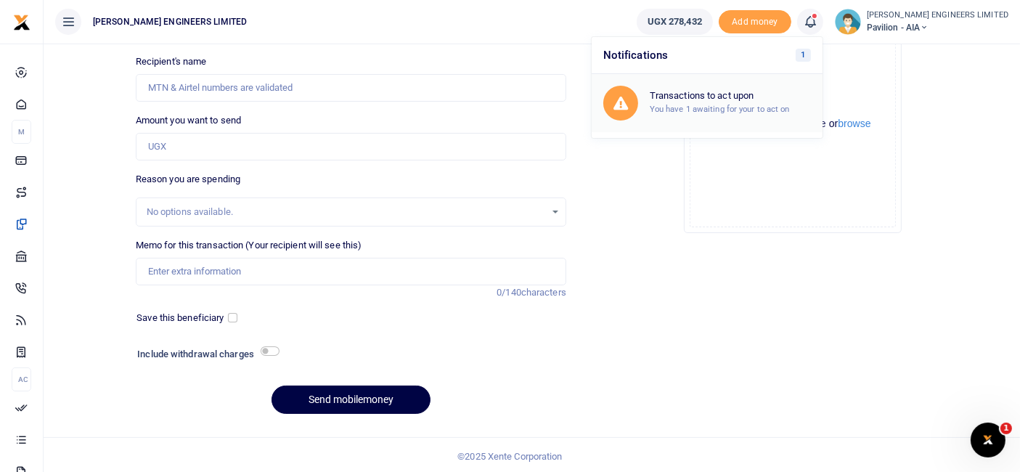
click at [751, 107] on small "You have 1 awaiting for your to act on" at bounding box center [720, 109] width 140 height 10
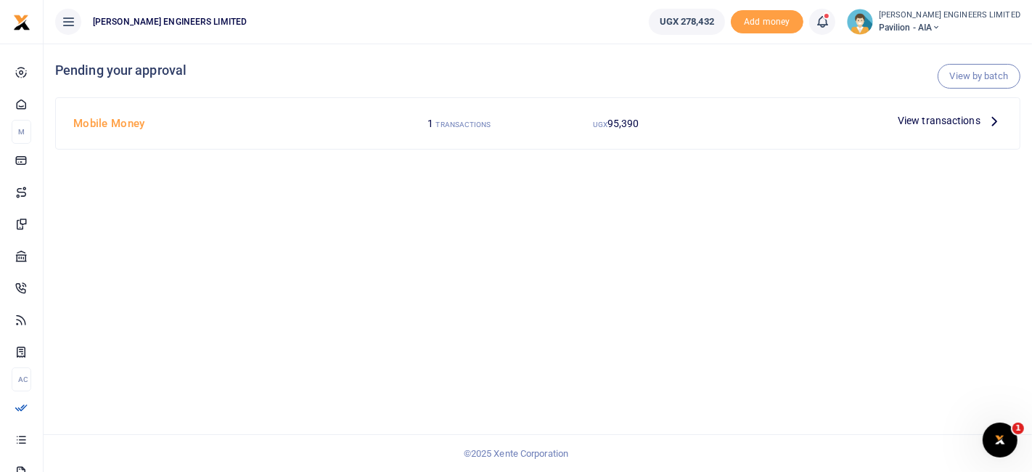
click at [629, 126] on span "95,390" at bounding box center [624, 124] width 32 height 12
click at [960, 121] on span "View transactions" at bounding box center [939, 121] width 83 height 16
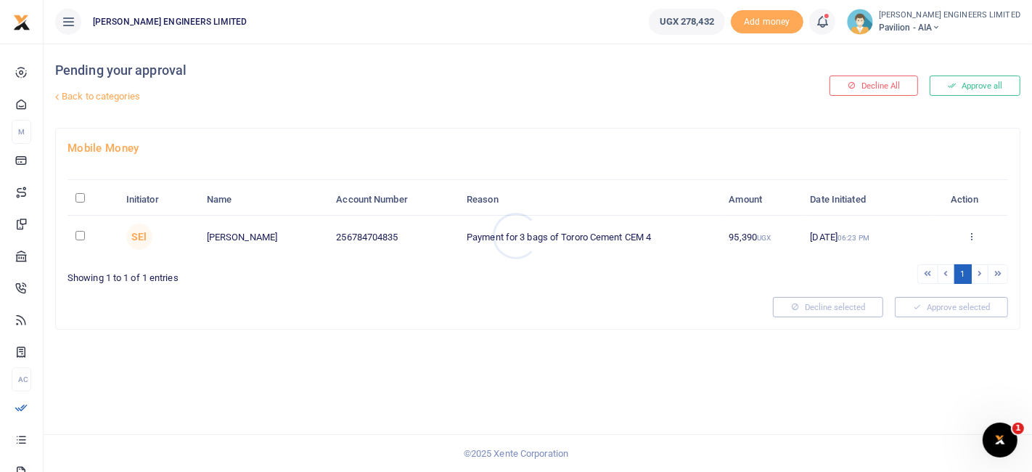
click at [79, 236] on div at bounding box center [516, 236] width 1032 height 472
click at [80, 236] on input "checkbox" at bounding box center [79, 235] width 9 height 9
checkbox input "true"
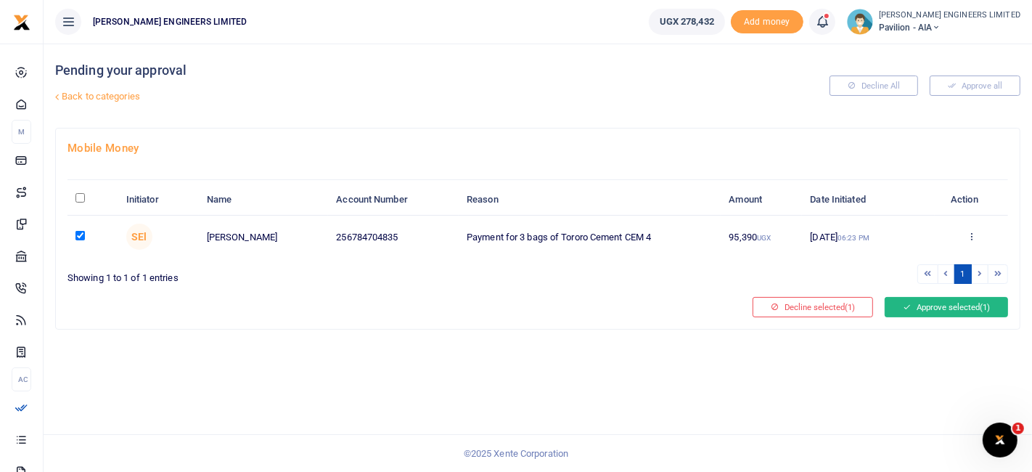
click at [928, 306] on button "Approve selected (1)" at bounding box center [946, 307] width 123 height 20
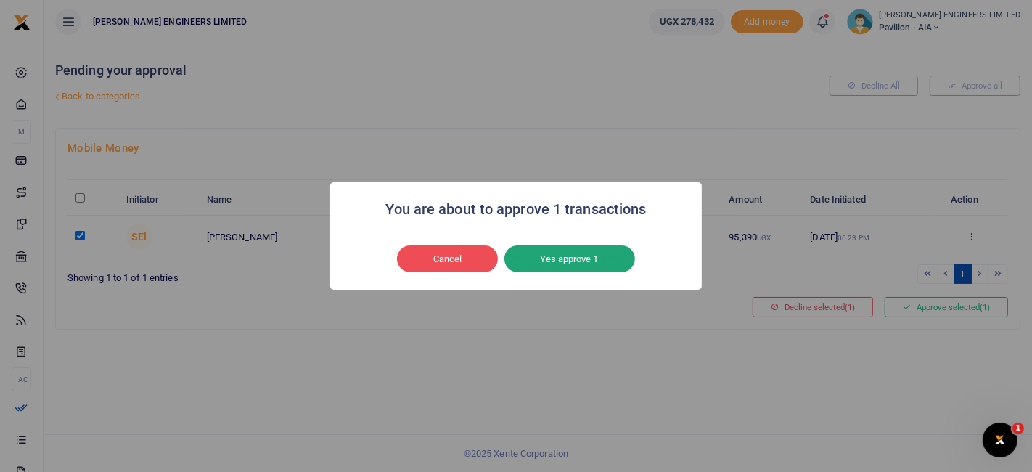
click at [582, 257] on button "Yes approve 1" at bounding box center [570, 259] width 131 height 28
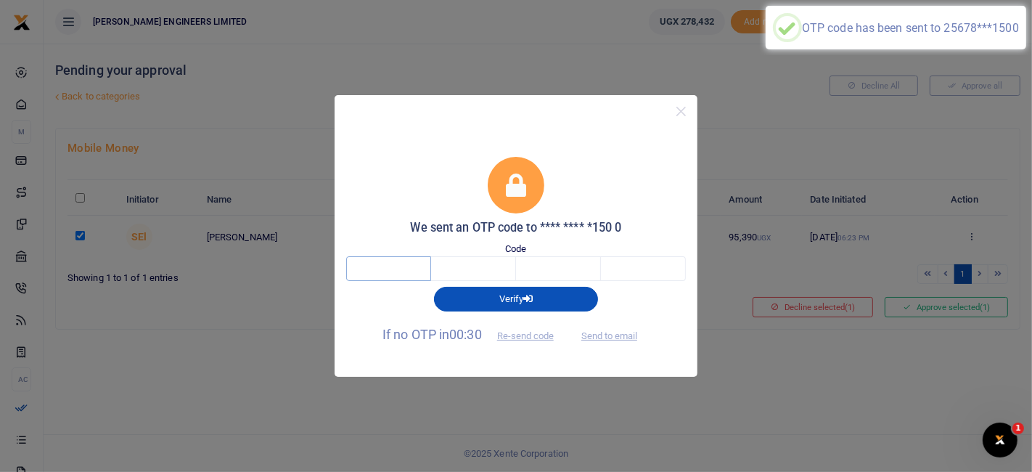
click at [404, 269] on input "text" at bounding box center [388, 268] width 85 height 25
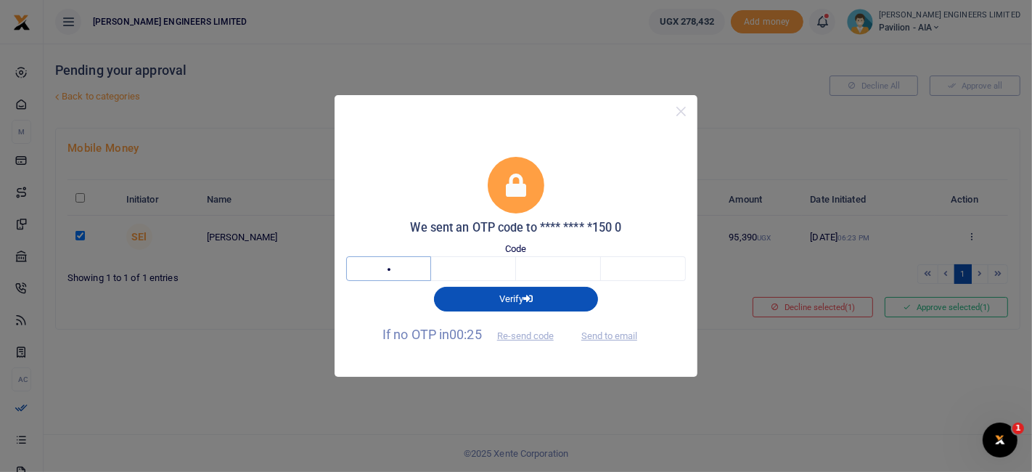
type input "7"
type input "0"
type input "8"
type input "2"
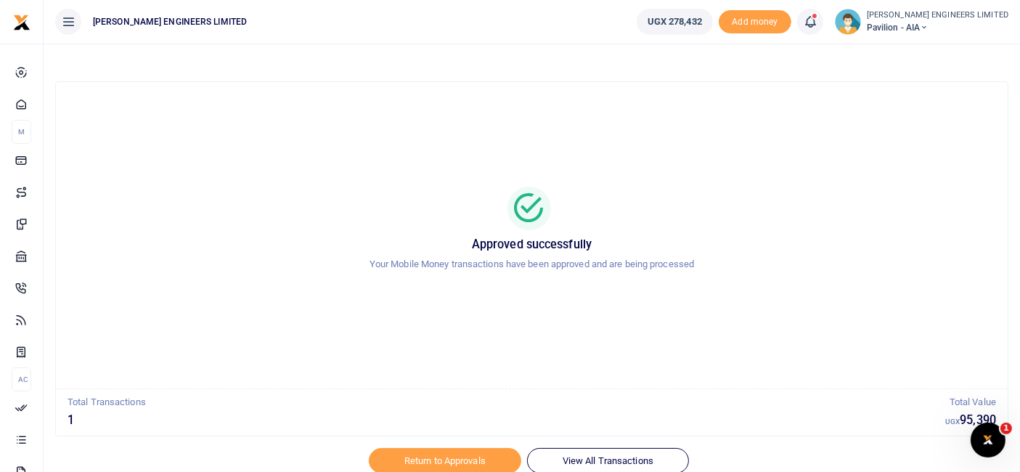
click at [817, 22] on icon at bounding box center [810, 22] width 15 height 16
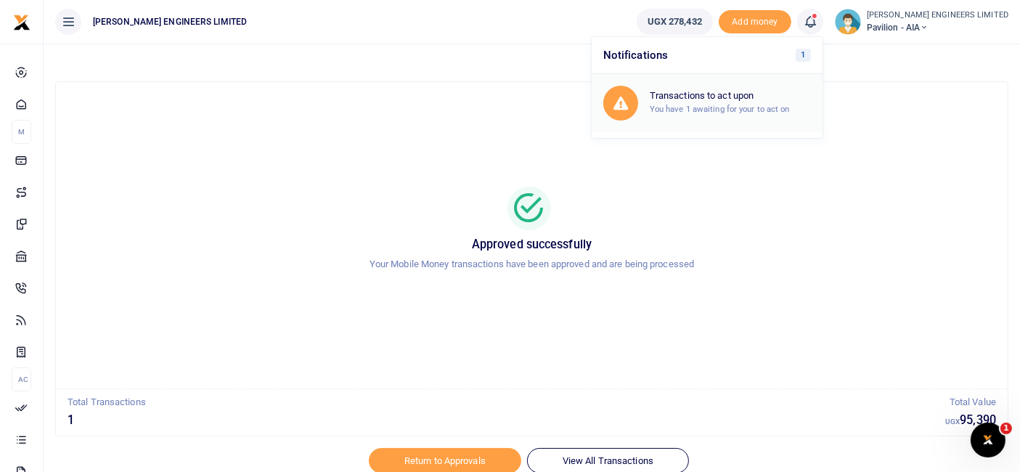
click at [757, 97] on h6 "Transactions to act upon" at bounding box center [730, 96] width 161 height 12
